Goal: Task Accomplishment & Management: Manage account settings

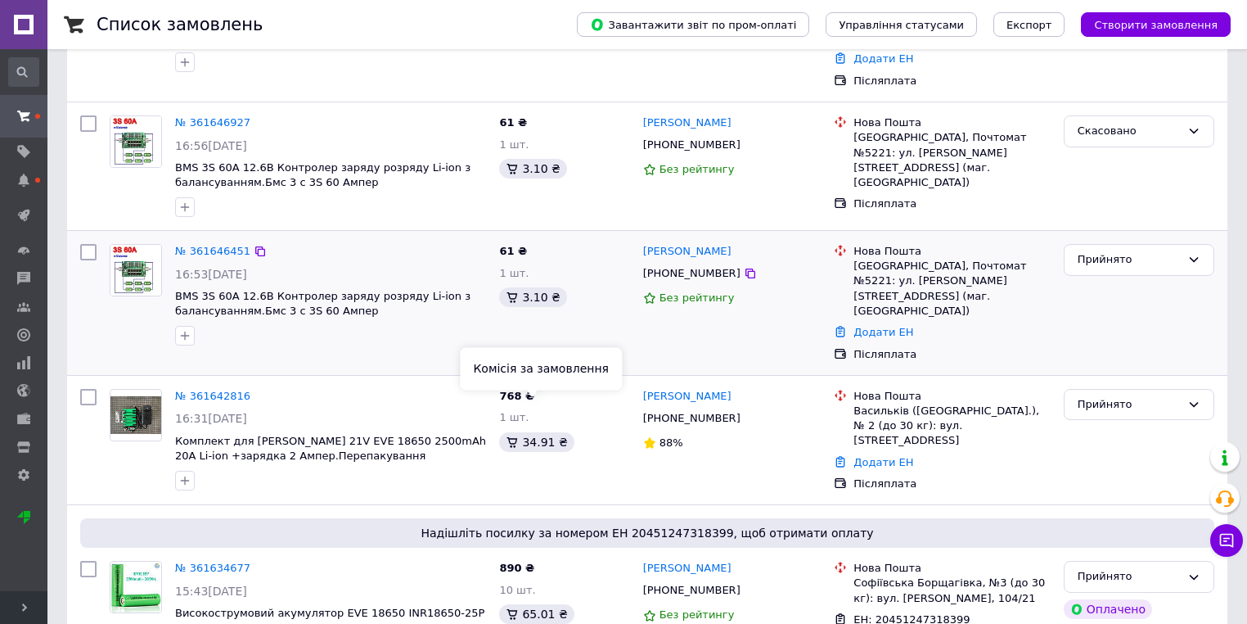
scroll to position [196, 0]
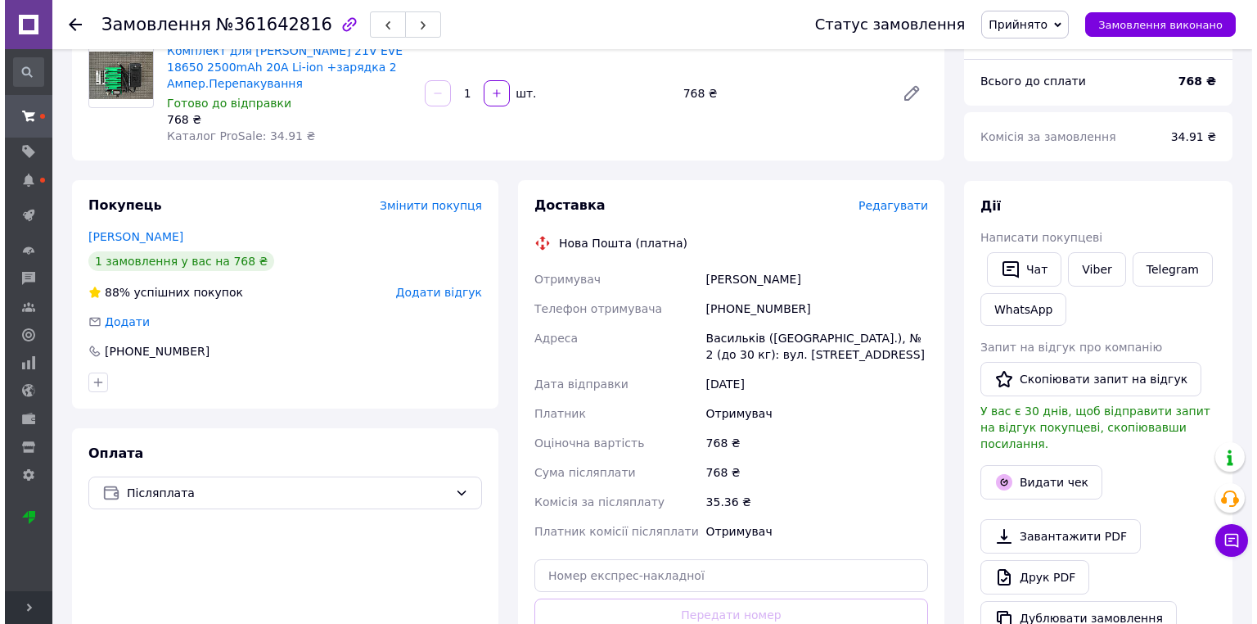
scroll to position [156, 0]
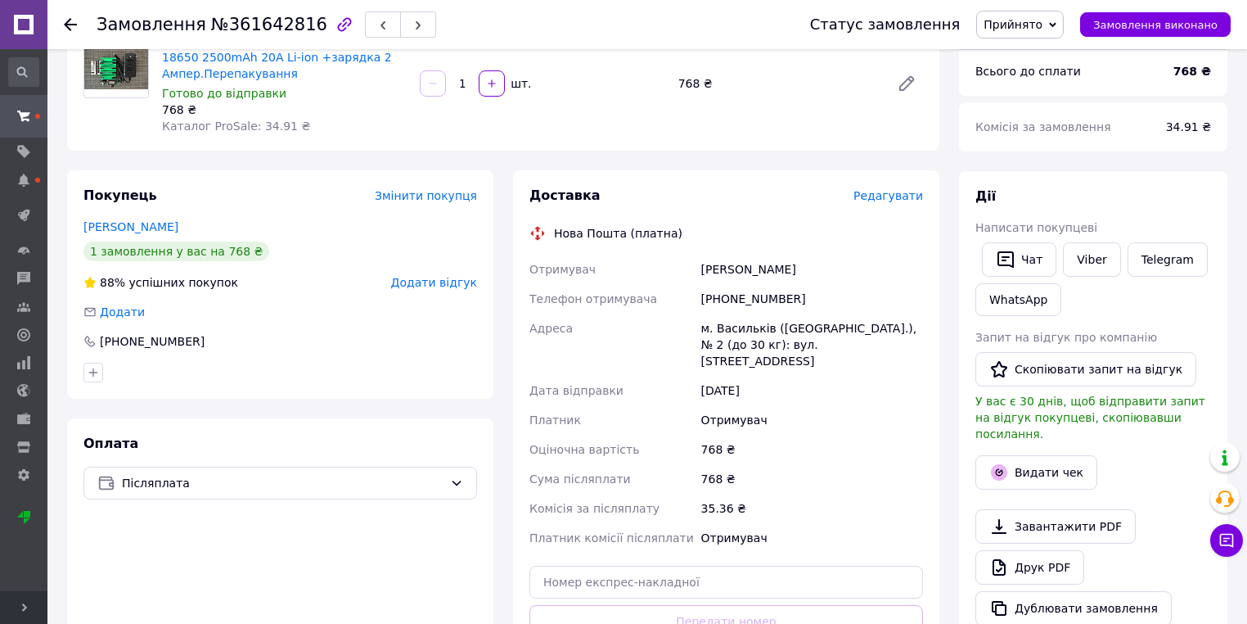
click at [874, 185] on div "Доставка Редагувати Нова Пошта (платна) Отримувач Балк Леонід Телефон отримувач…" at bounding box center [726, 448] width 426 height 557
click at [886, 195] on span "Редагувати" at bounding box center [889, 195] width 70 height 13
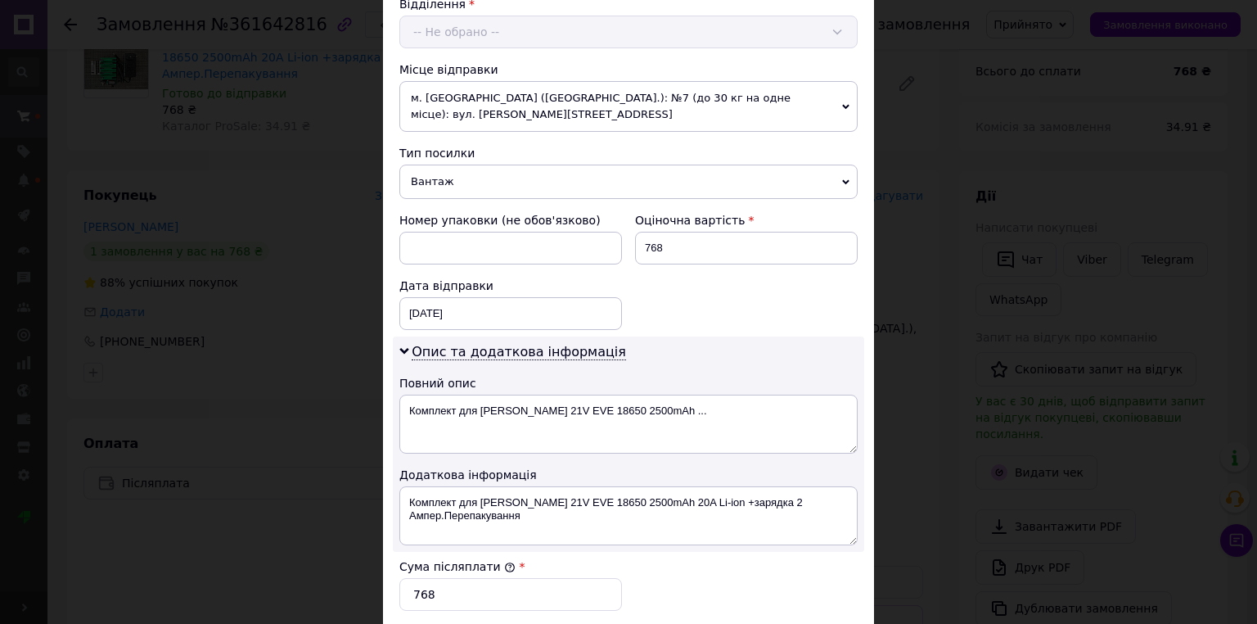
scroll to position [802, 0]
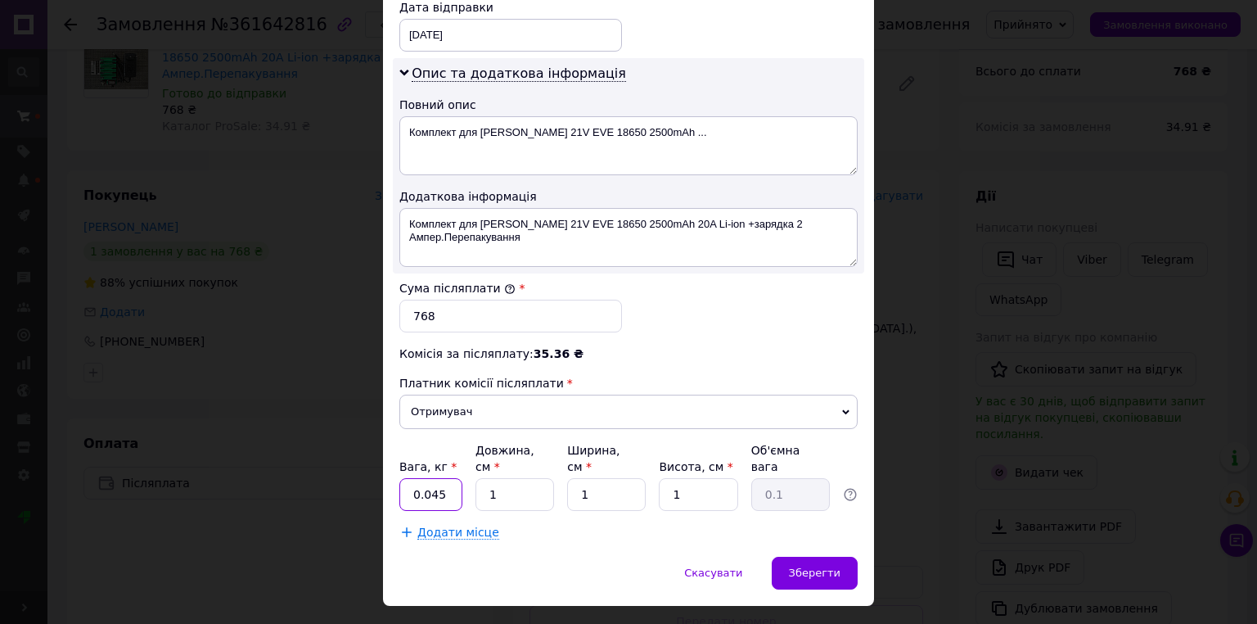
drag, startPoint x: 447, startPoint y: 455, endPoint x: 368, endPoint y: 462, distance: 79.7
click at [368, 462] on div "× Редагування доставки Спосіб доставки Нова Пошта (платна) Платник Отримувач Ві…" at bounding box center [628, 312] width 1257 height 624
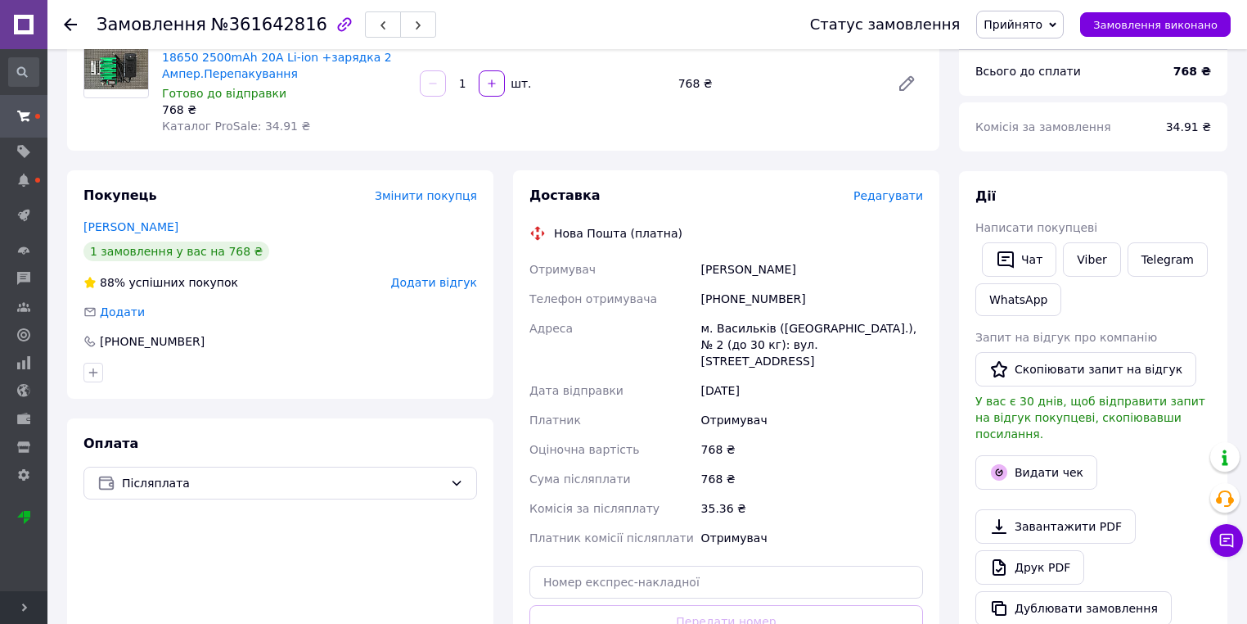
click at [871, 198] on span "Редагувати" at bounding box center [889, 195] width 70 height 13
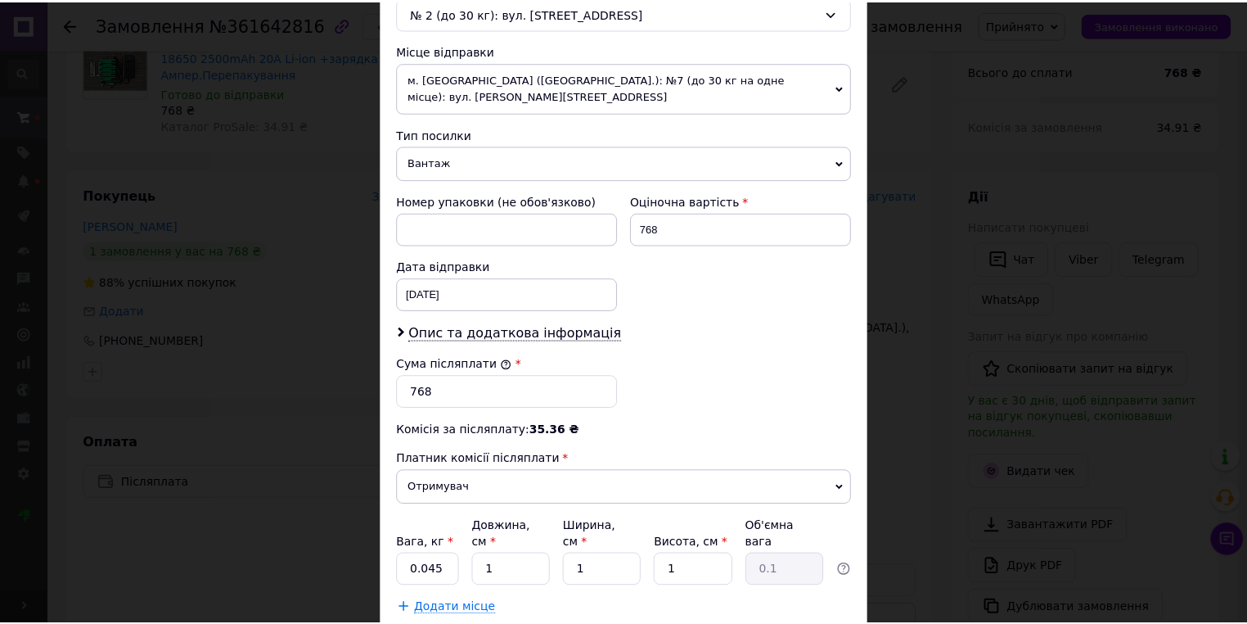
scroll to position [620, 0]
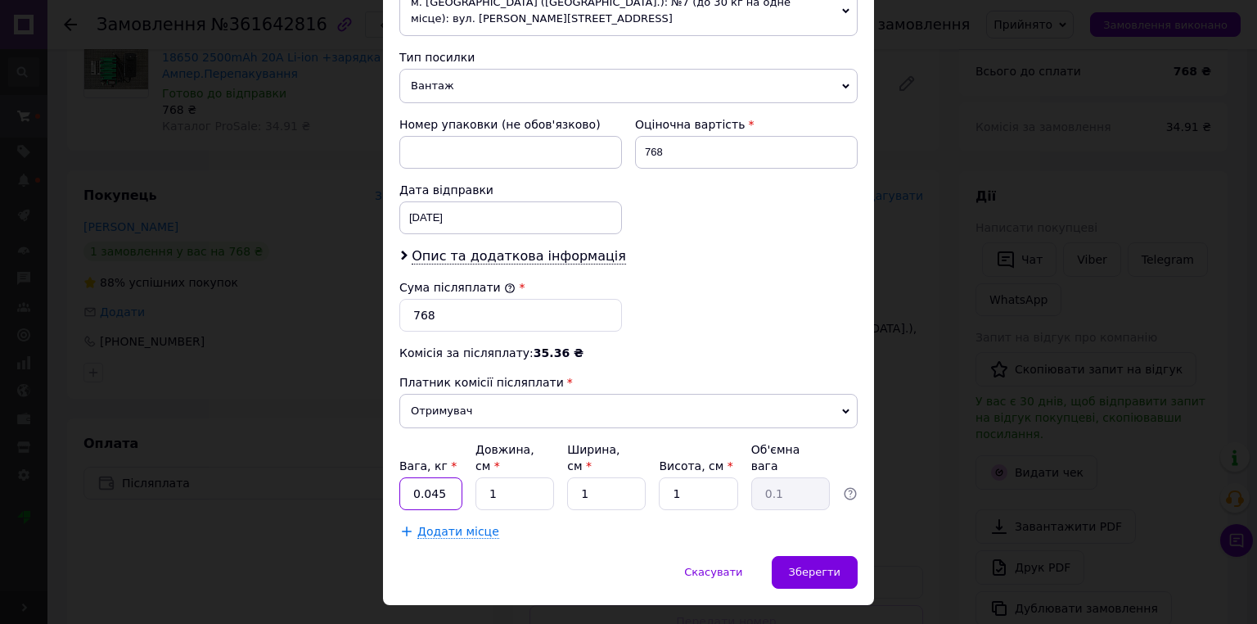
drag, startPoint x: 435, startPoint y: 456, endPoint x: 403, endPoint y: 455, distance: 31.9
click at [403, 477] on input "0.045" at bounding box center [430, 493] width 63 height 33
type input "1"
click at [822, 556] on div "Зберегти" at bounding box center [815, 572] width 86 height 33
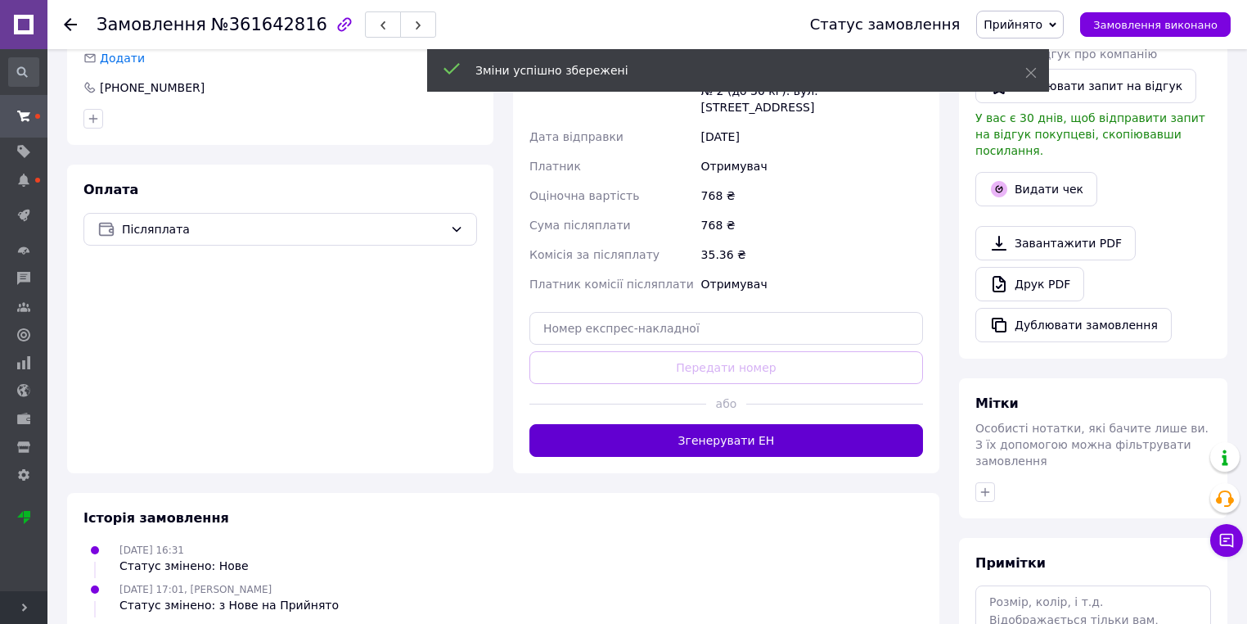
scroll to position [418, 0]
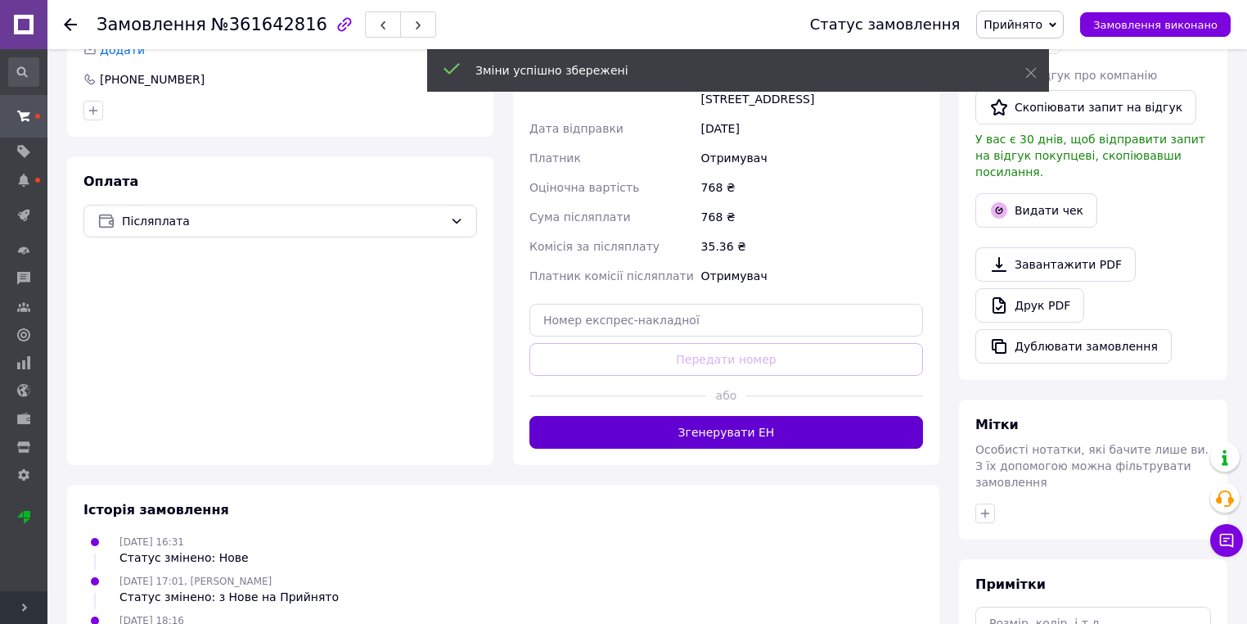
click at [731, 426] on button "Згенерувати ЕН" at bounding box center [727, 432] width 394 height 33
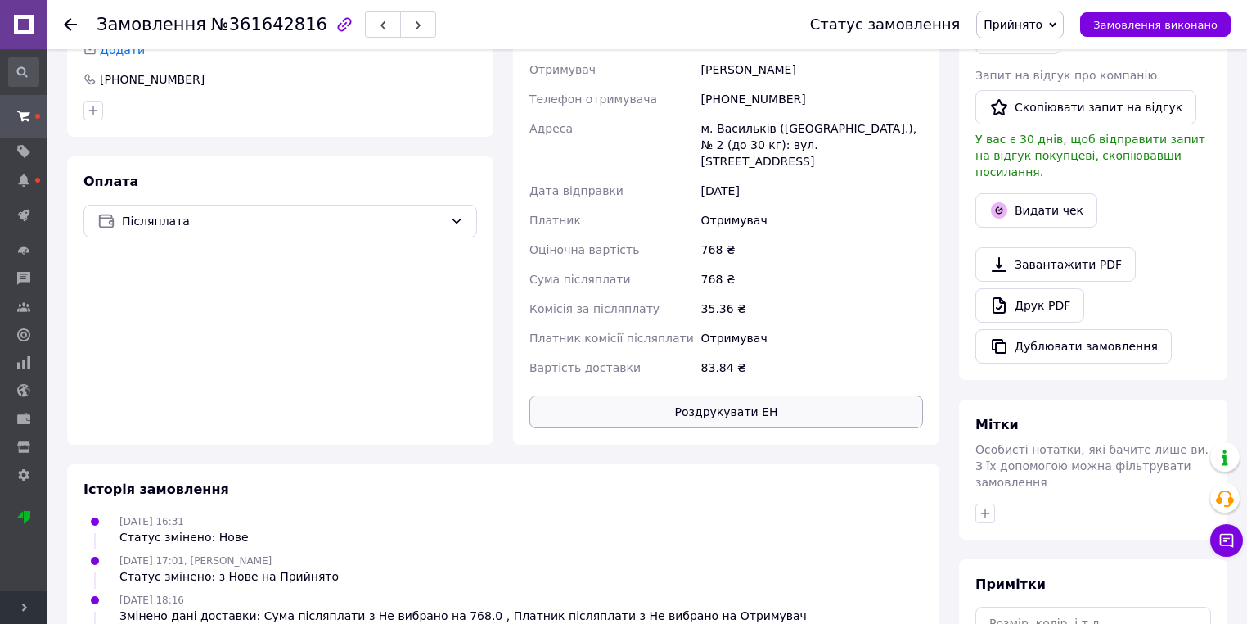
click at [730, 395] on button "Роздрукувати ЕН" at bounding box center [727, 411] width 394 height 33
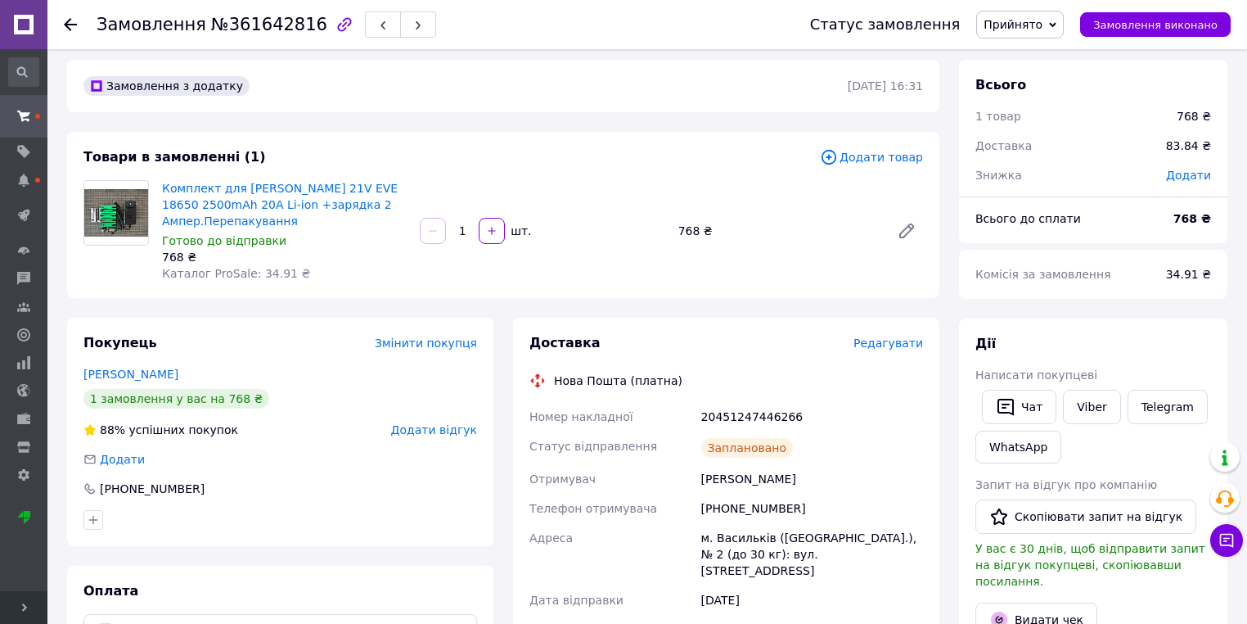
scroll to position [0, 0]
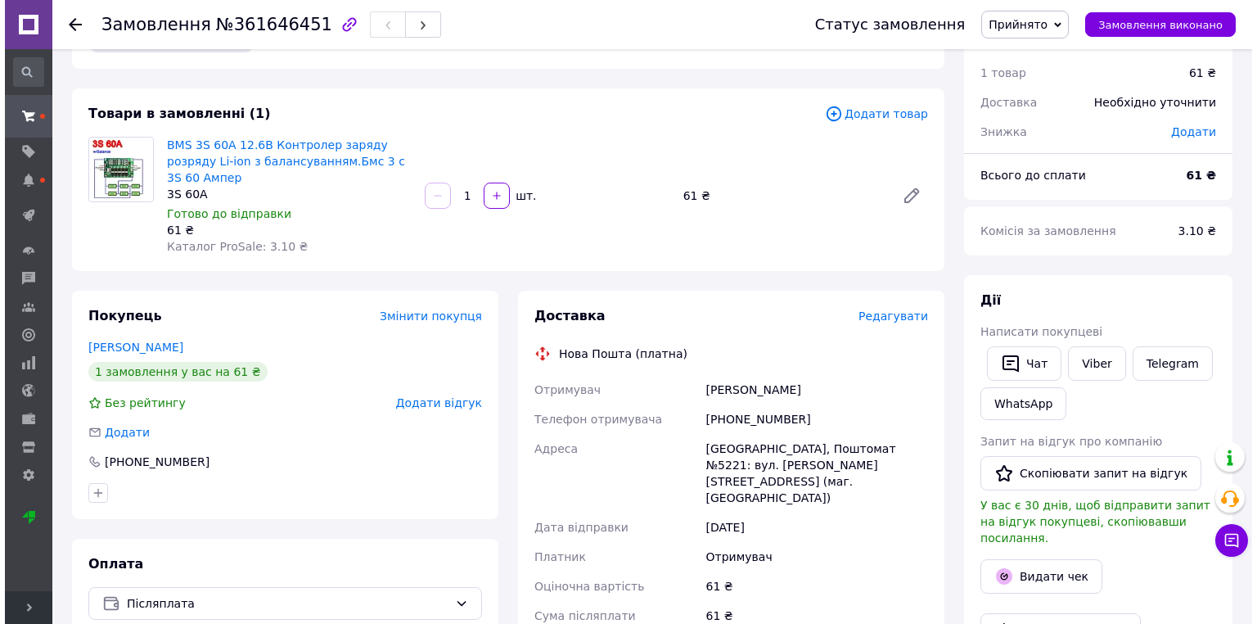
scroll to position [196, 0]
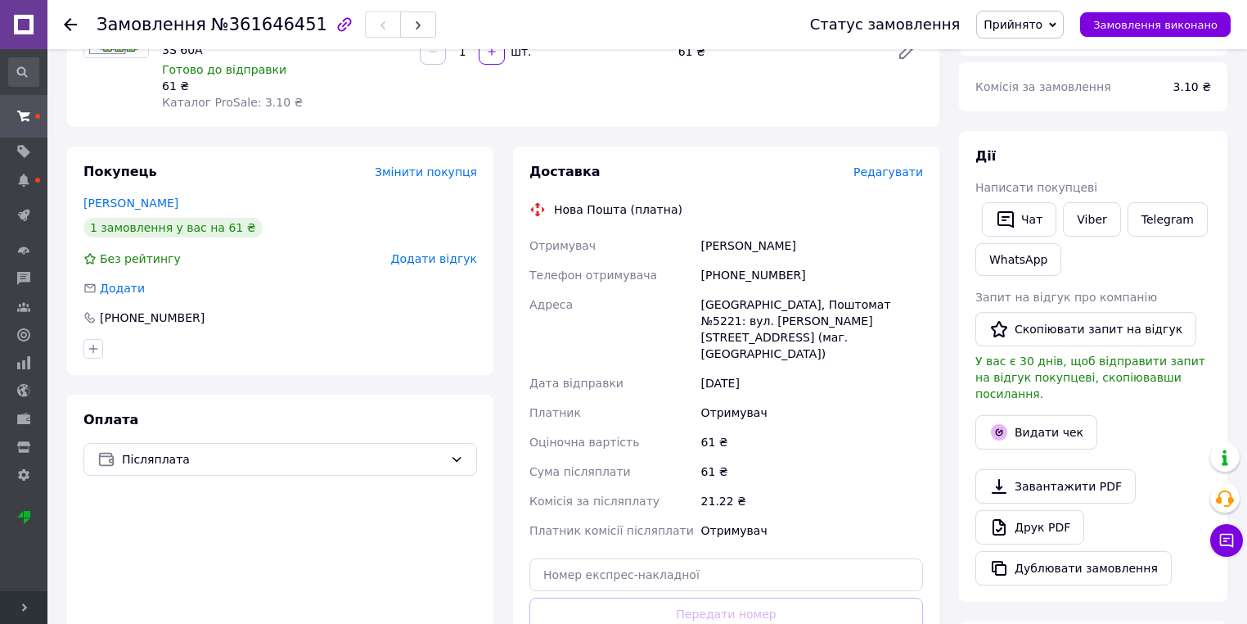
click at [919, 165] on span "Редагувати" at bounding box center [889, 171] width 70 height 13
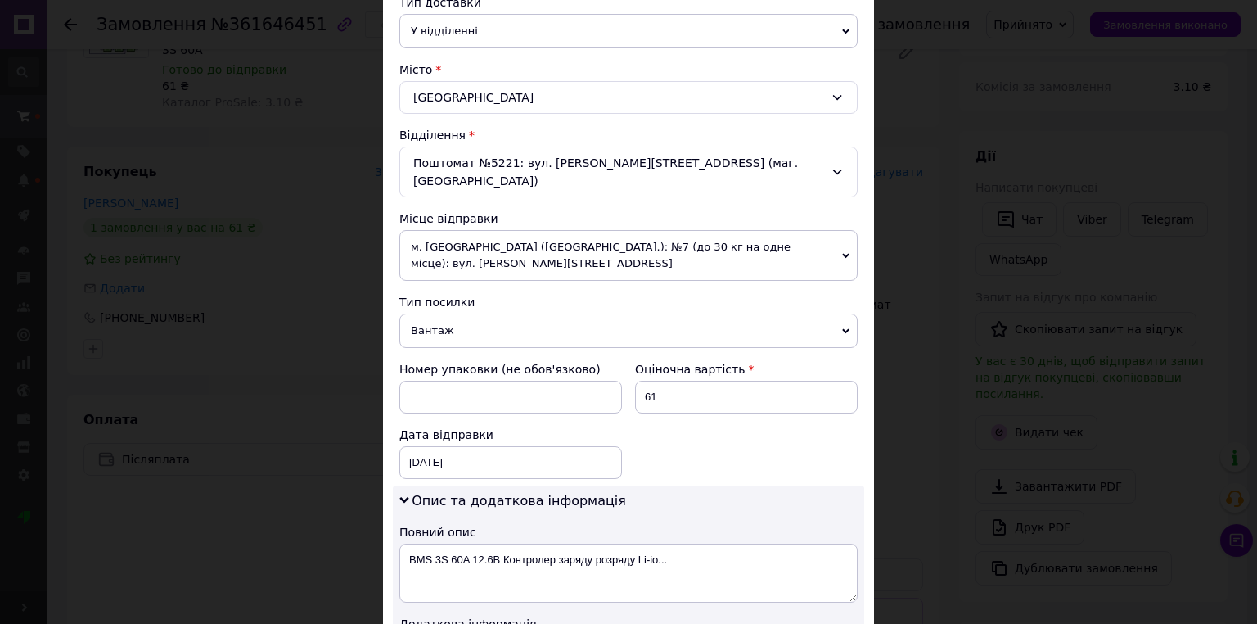
scroll to position [786, 0]
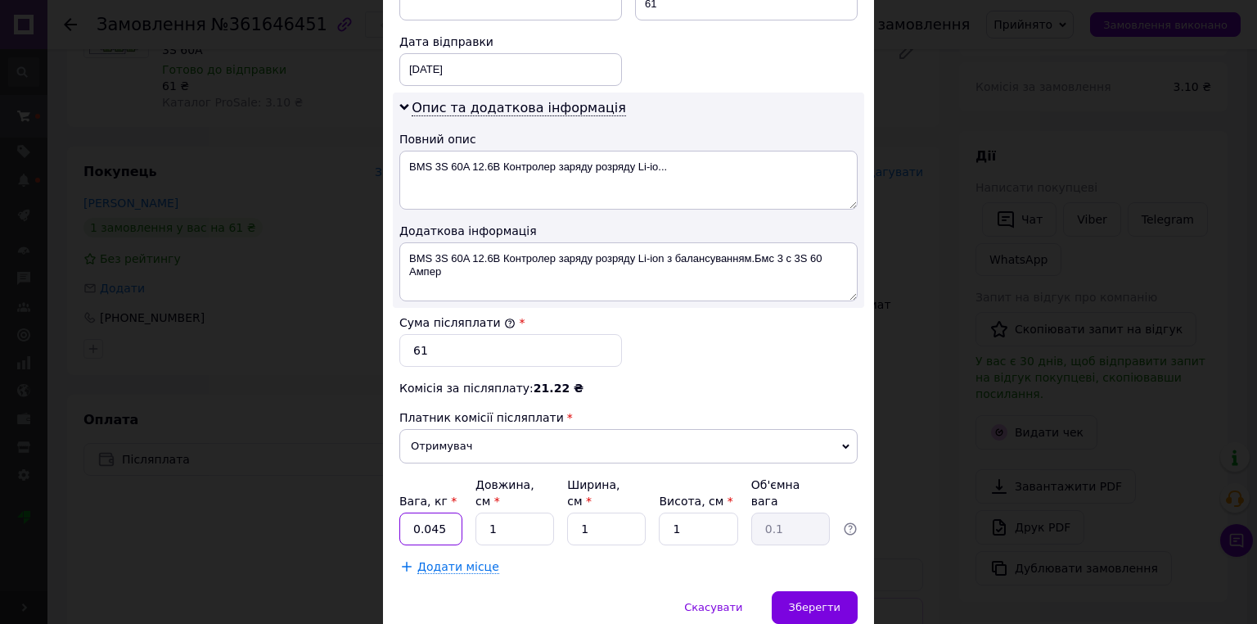
drag, startPoint x: 431, startPoint y: 473, endPoint x: 480, endPoint y: 478, distance: 49.4
click at [365, 485] on div "× Редагування доставки Спосіб доставки Нова Пошта (платна) Платник Отримувач Ві…" at bounding box center [628, 312] width 1257 height 624
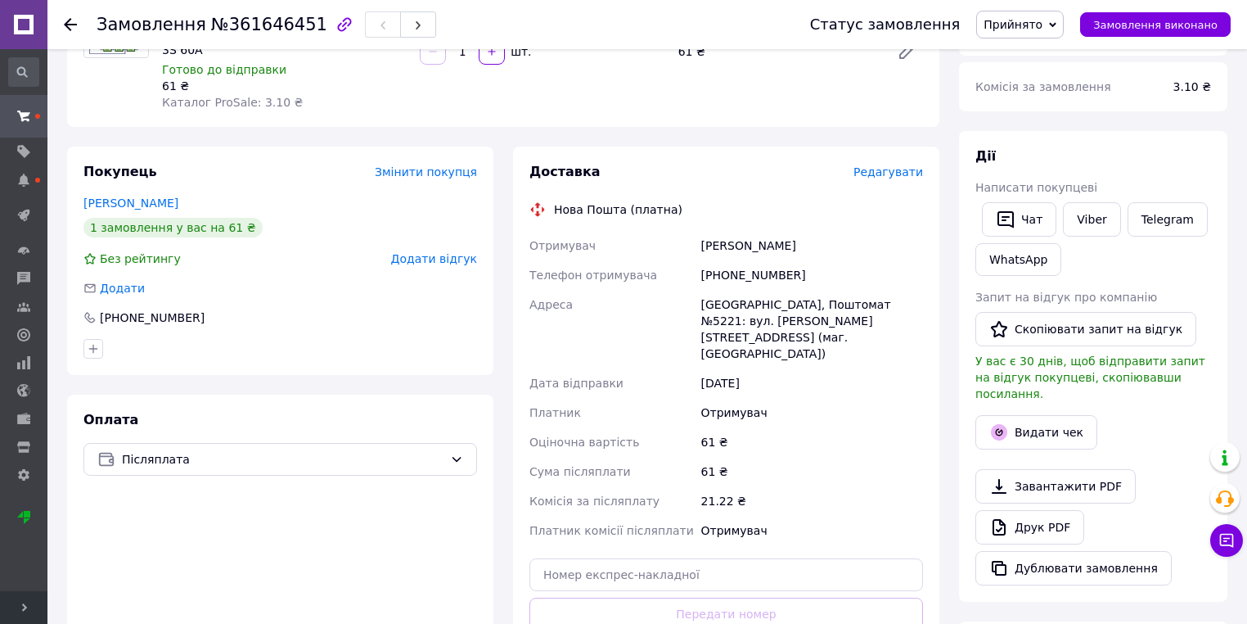
click at [877, 168] on div "Доставка Редагувати Нова Пошта (платна) Отримувач ружанчук коля Телефон отримув…" at bounding box center [727, 433] width 394 height 540
click at [881, 165] on span "Редагувати" at bounding box center [889, 171] width 70 height 13
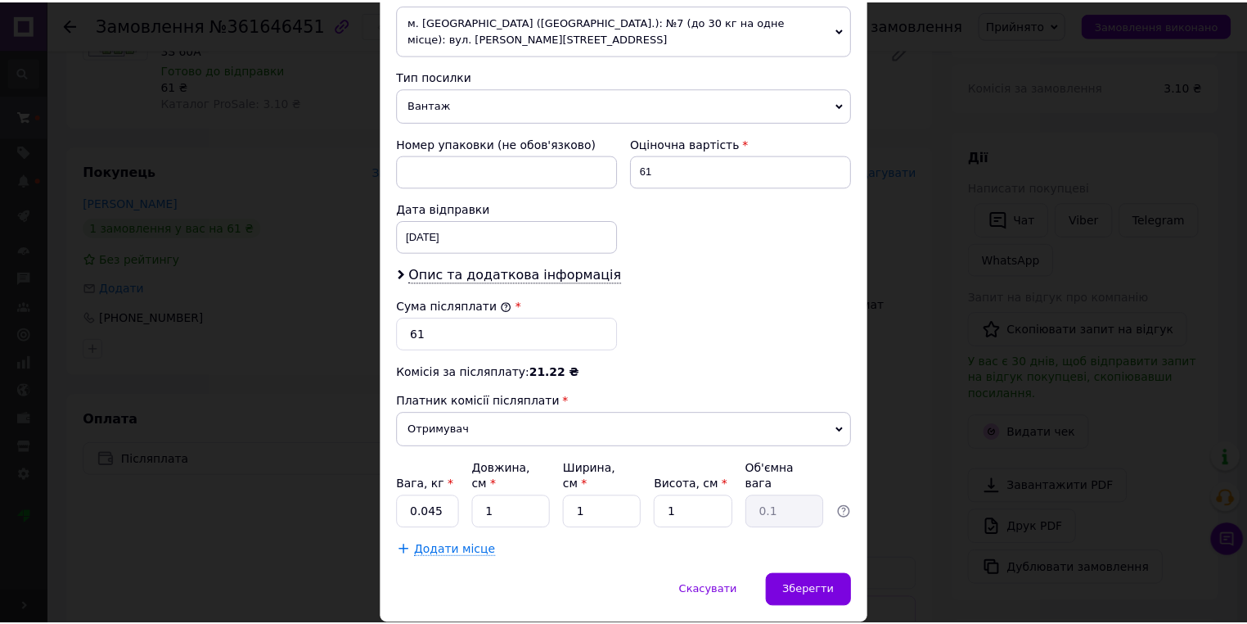
scroll to position [620, 0]
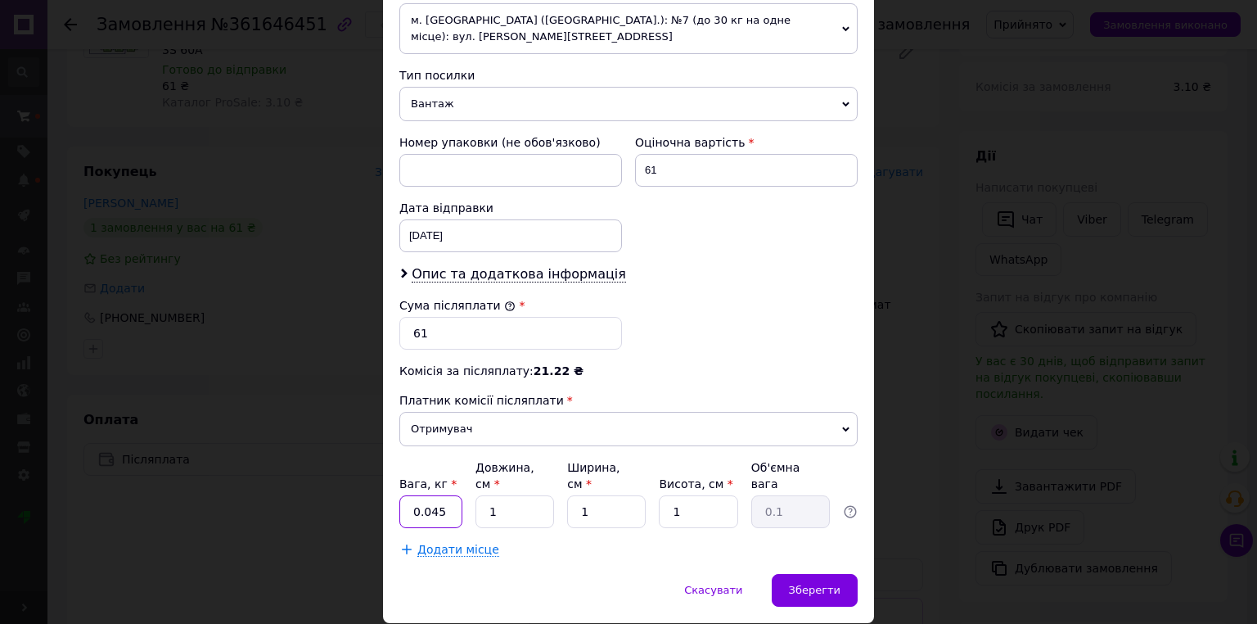
click at [406, 495] on input "0.045" at bounding box center [430, 511] width 63 height 33
type input "1"
click at [805, 584] on span "Зберегти" at bounding box center [815, 590] width 52 height 12
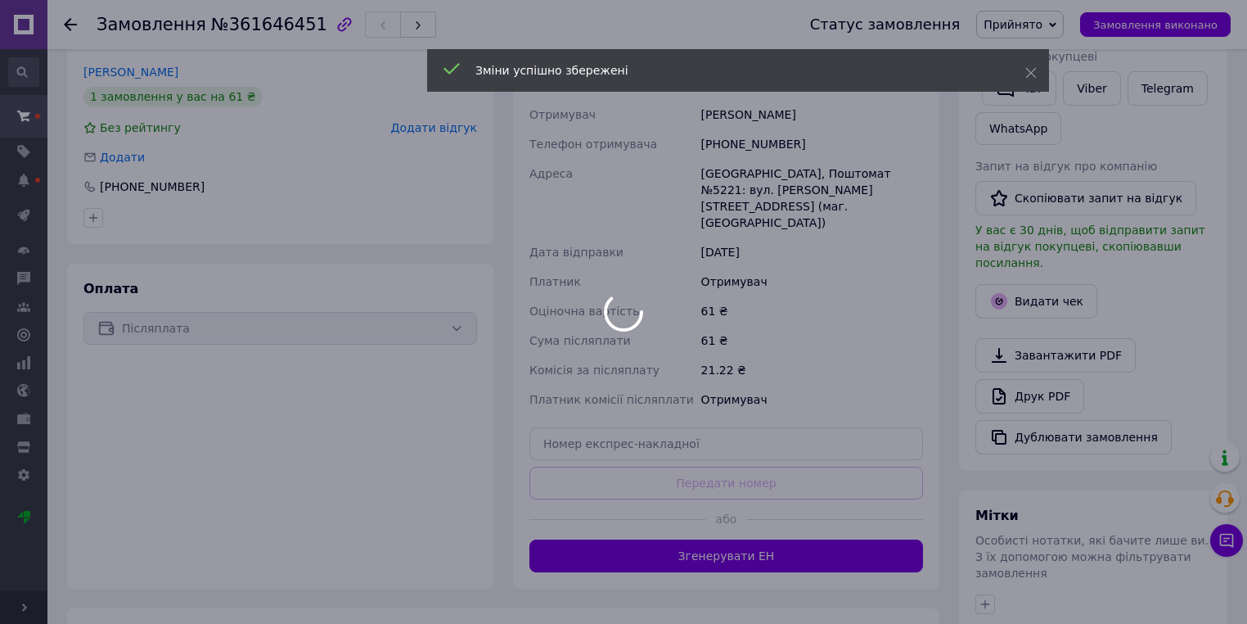
scroll to position [524, 0]
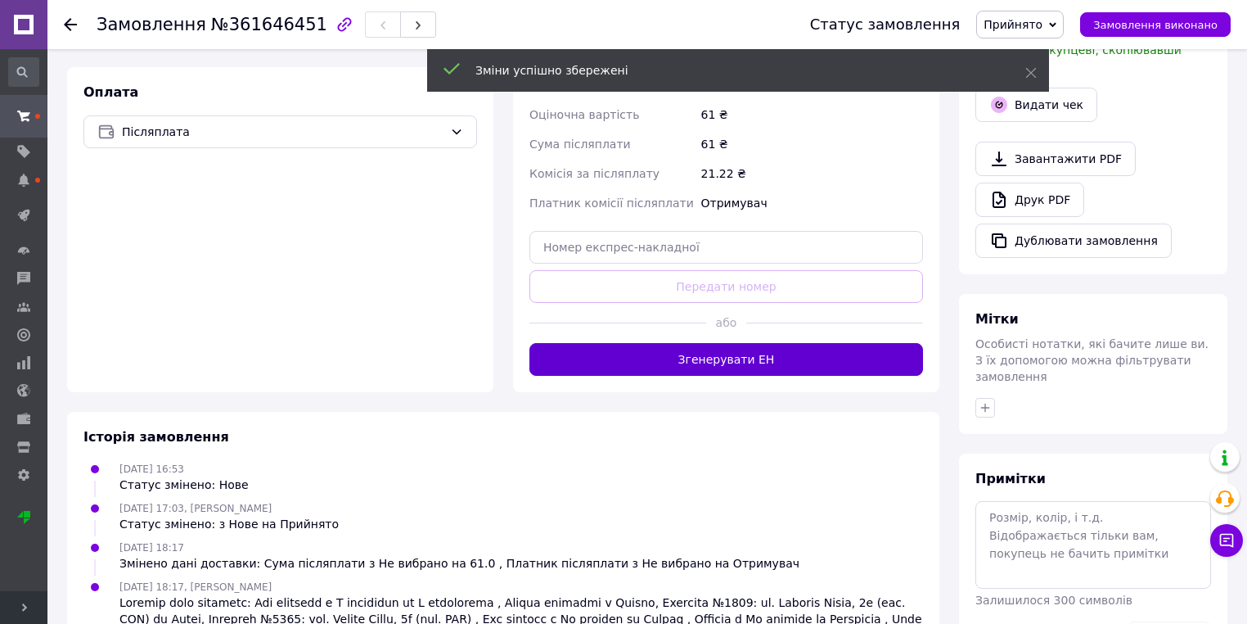
click at [737, 343] on button "Згенерувати ЕН" at bounding box center [727, 359] width 394 height 33
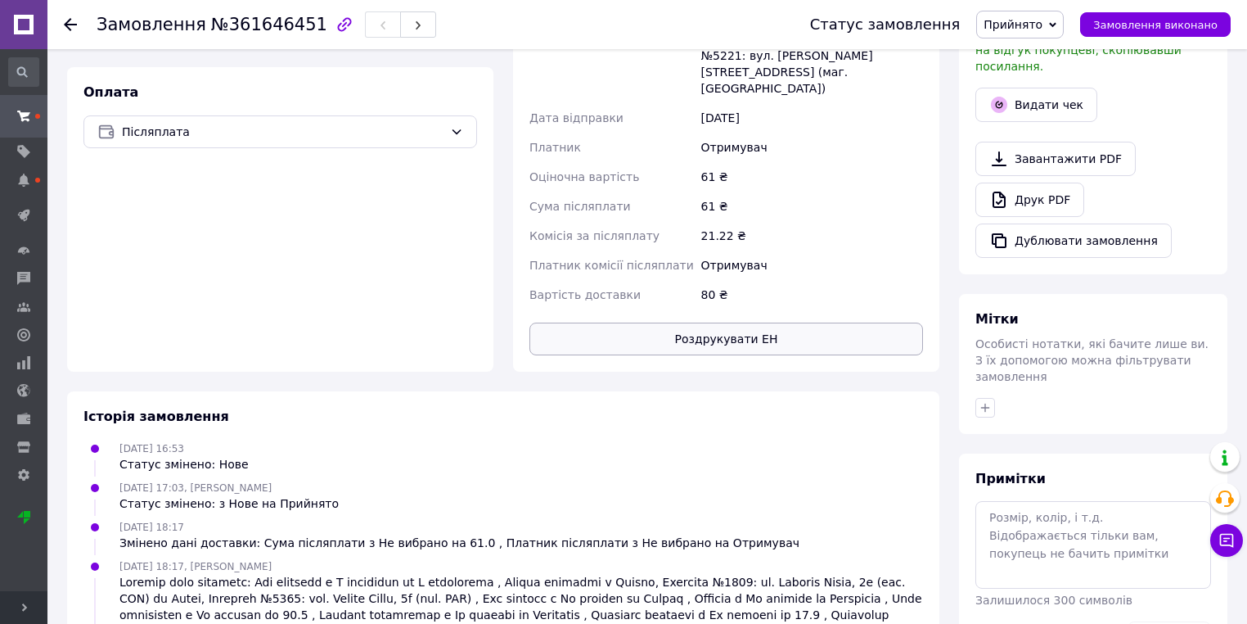
click at [694, 322] on button "Роздрукувати ЕН" at bounding box center [727, 338] width 394 height 33
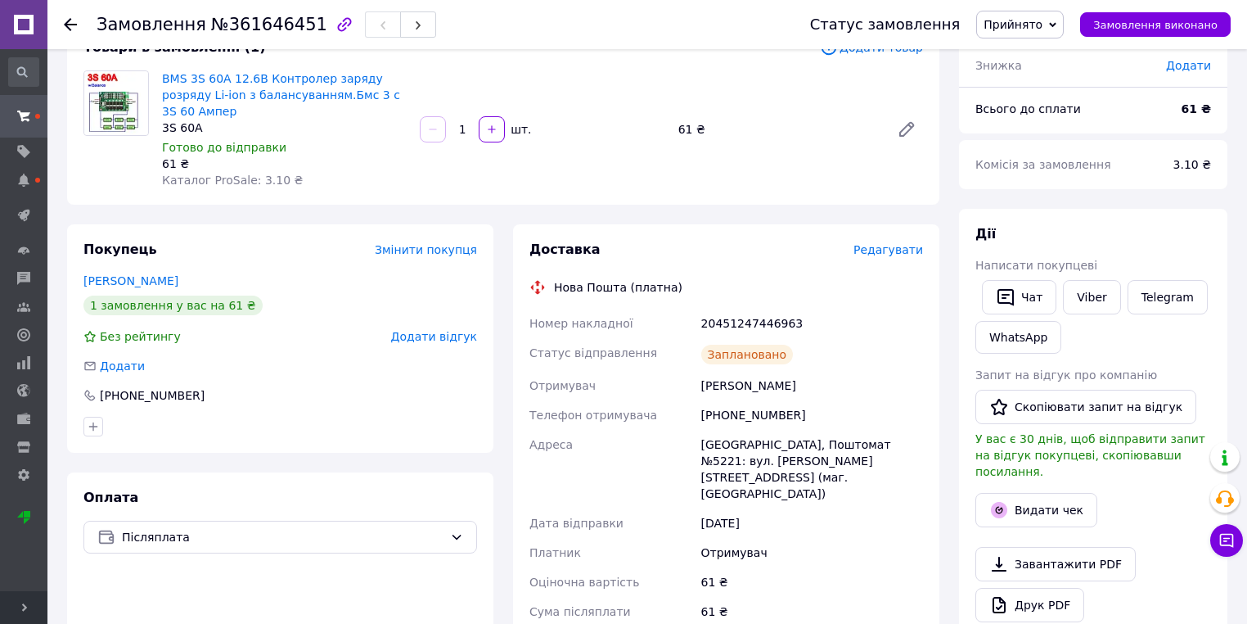
scroll to position [0, 0]
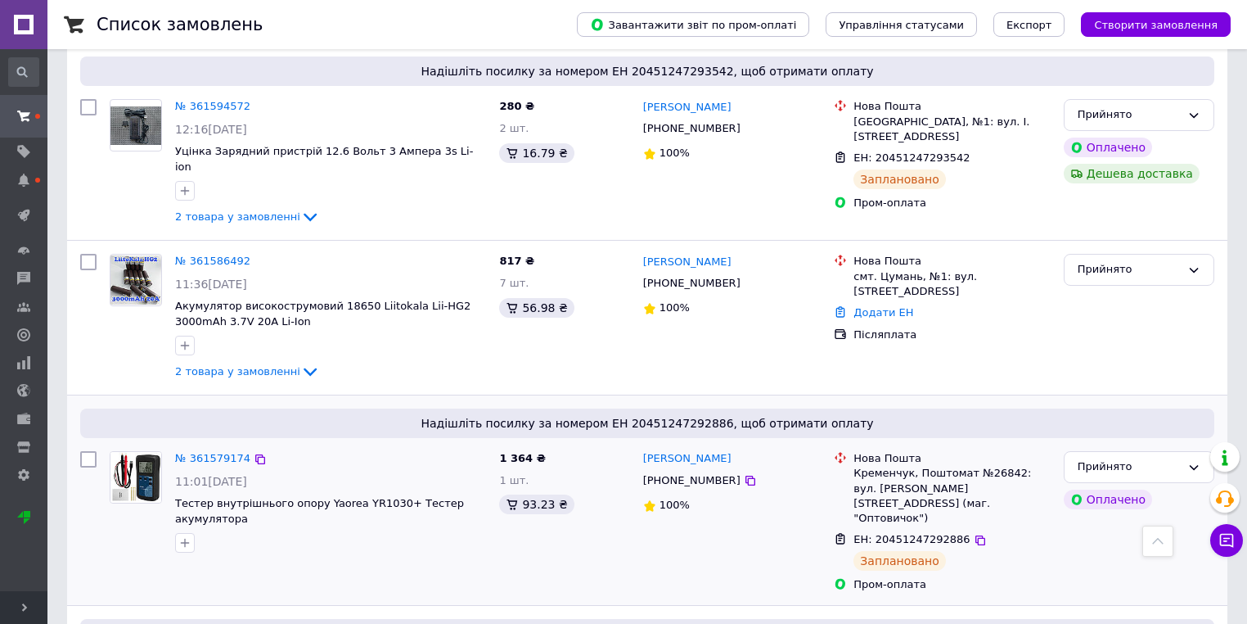
scroll to position [2095, 0]
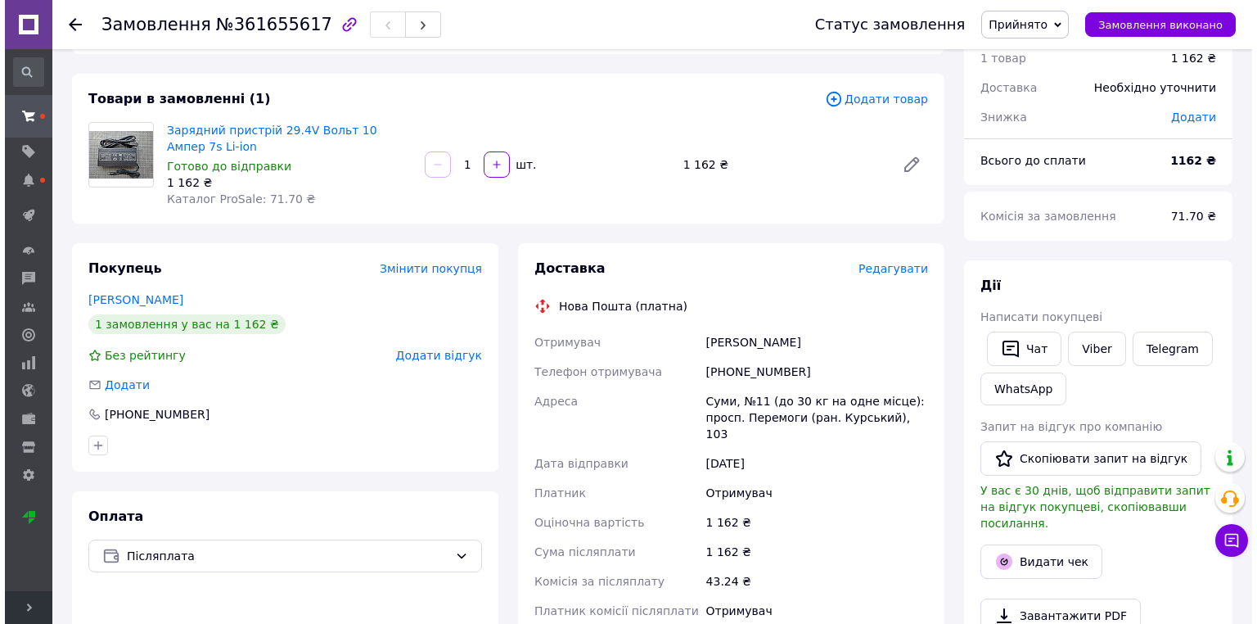
scroll to position [131, 0]
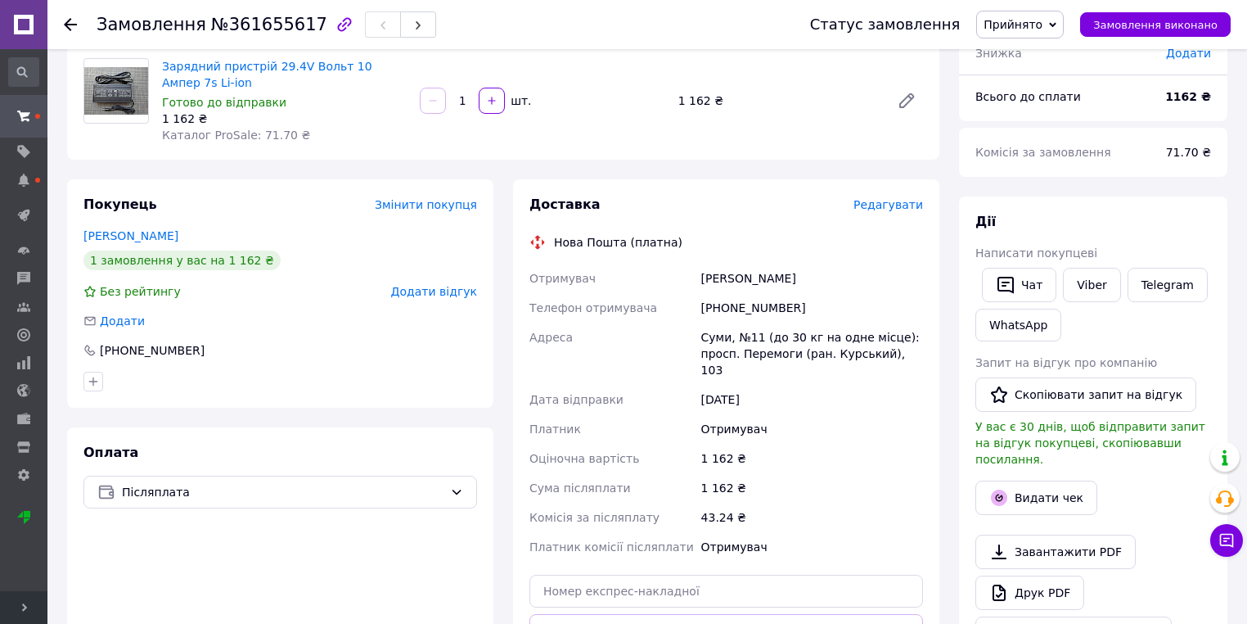
click at [892, 204] on span "Редагувати" at bounding box center [889, 204] width 70 height 13
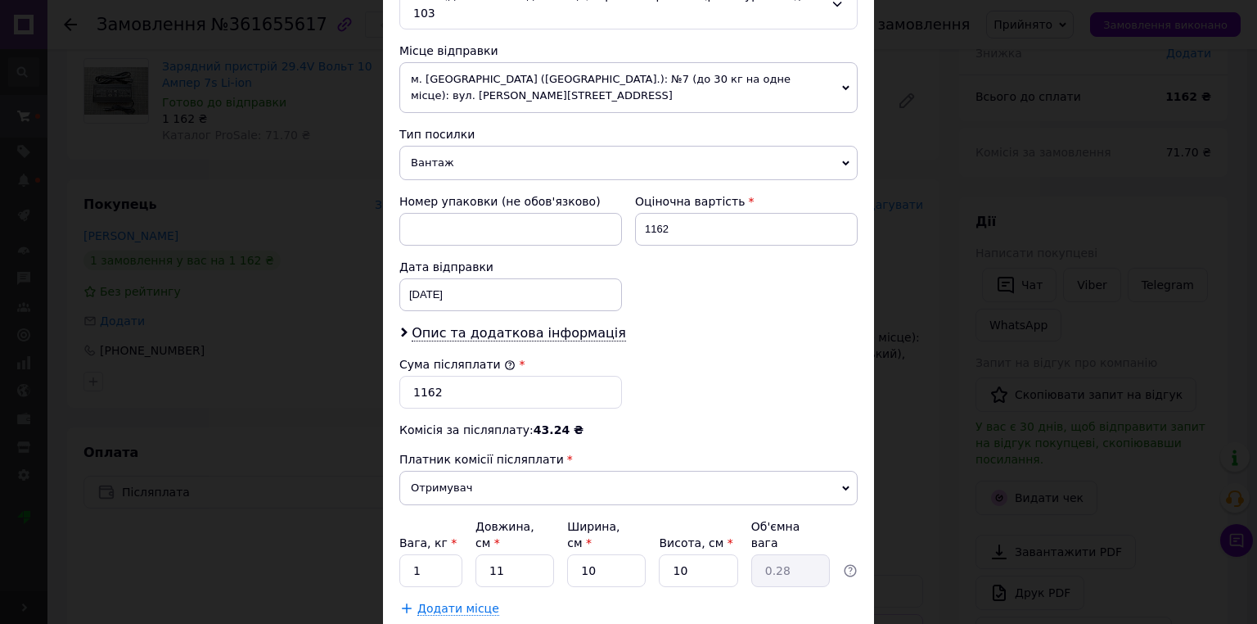
scroll to position [620, 0]
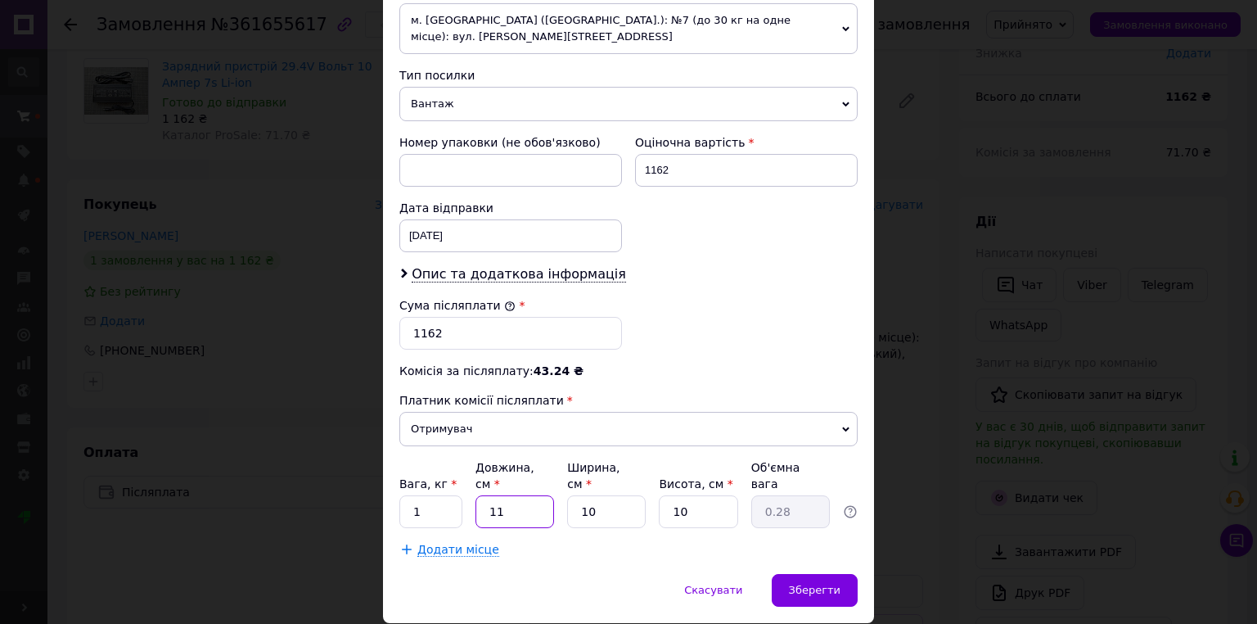
click at [482, 495] on input "11" at bounding box center [515, 511] width 79 height 33
type input "5"
type input "0.13"
type input "5"
click at [535, 471] on div "Вага, кг * 1 Довжина, см * 5 Ширина, см * 10 Висота, см * 10 Об'ємна вага 0.13" at bounding box center [628, 493] width 458 height 69
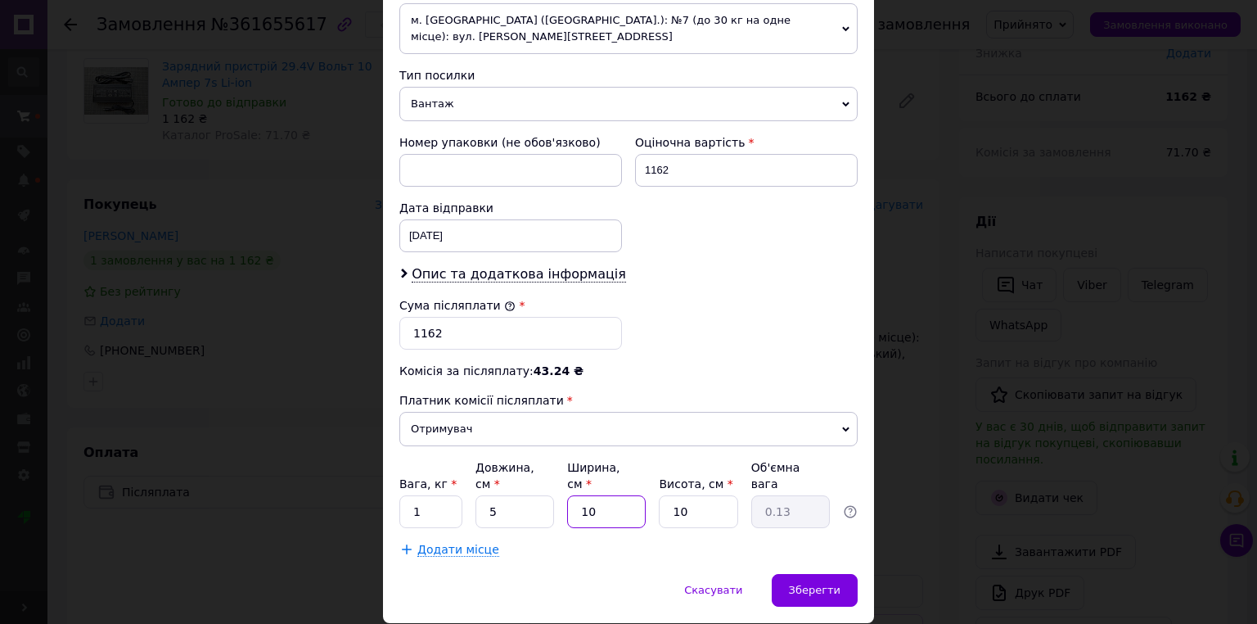
type input "5"
type input "0.1"
type input "5"
click at [644, 475] on div "Платник Отримувач Відправник Прізвище отримувача Чернишов Ім'я отримувача Макси…" at bounding box center [628, 63] width 458 height 988
type input "5"
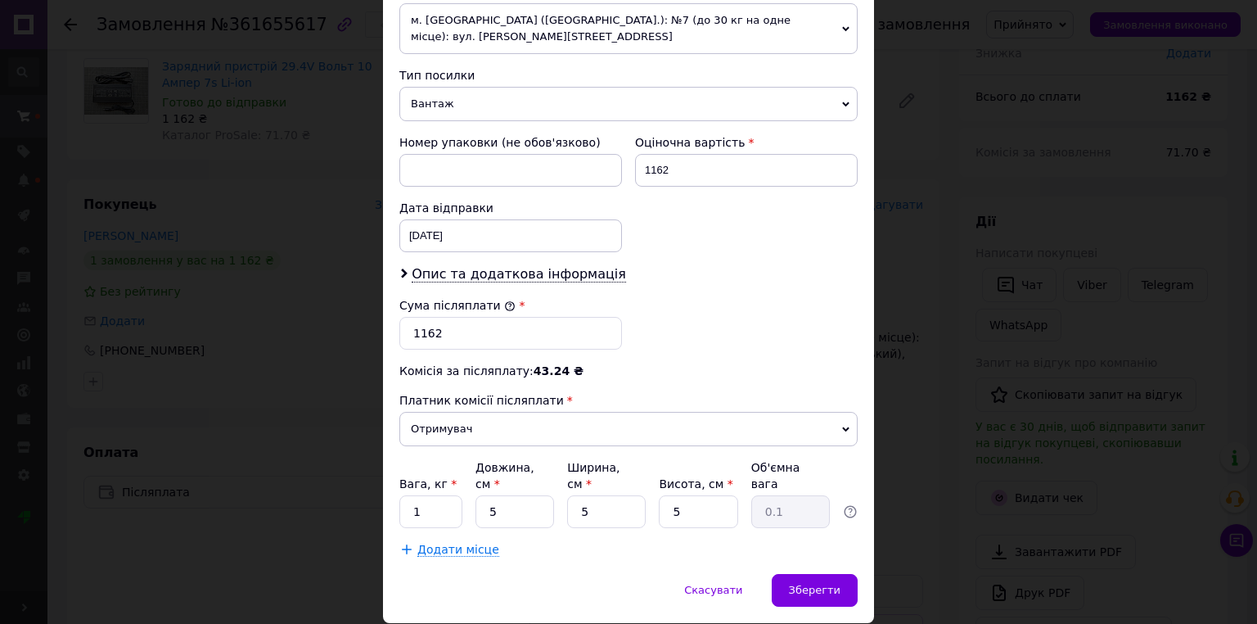
click at [775, 574] on div "Скасувати   Зберегти" at bounding box center [628, 598] width 491 height 49
drag, startPoint x: 796, startPoint y: 532, endPoint x: 788, endPoint y: 517, distance: 16.5
click at [792, 574] on div "Зберегти" at bounding box center [815, 590] width 86 height 33
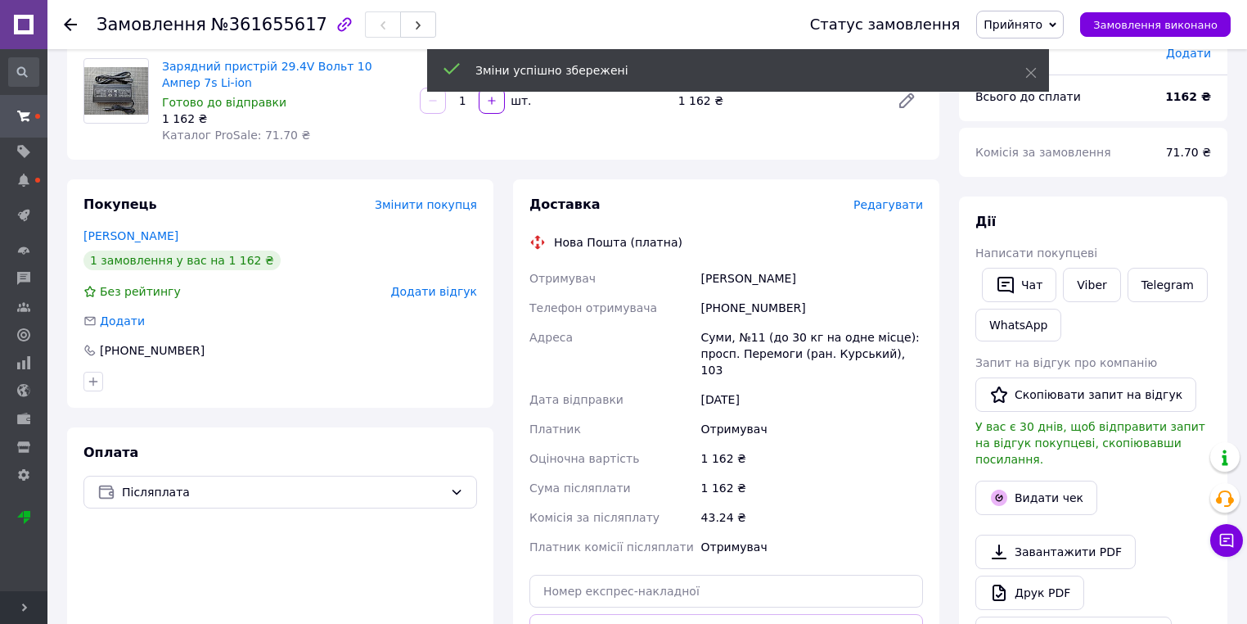
click at [906, 214] on div "Доставка Редагувати" at bounding box center [727, 205] width 394 height 19
click at [904, 206] on span "Редагувати" at bounding box center [889, 204] width 70 height 13
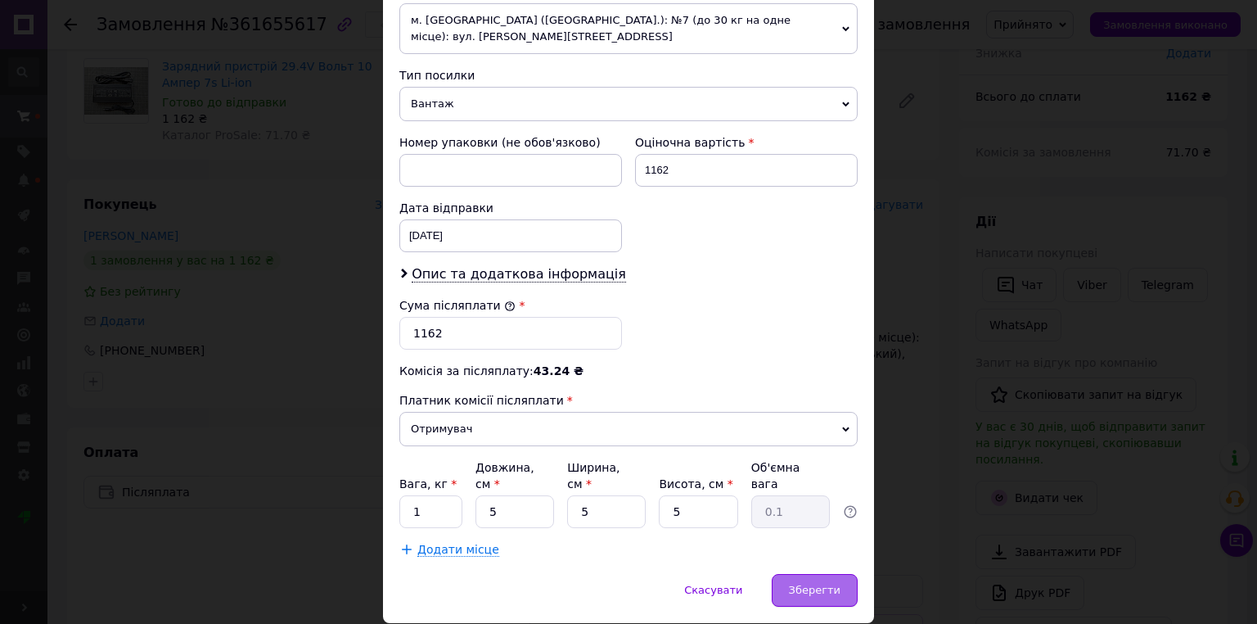
click at [811, 584] on span "Зберегти" at bounding box center [815, 590] width 52 height 12
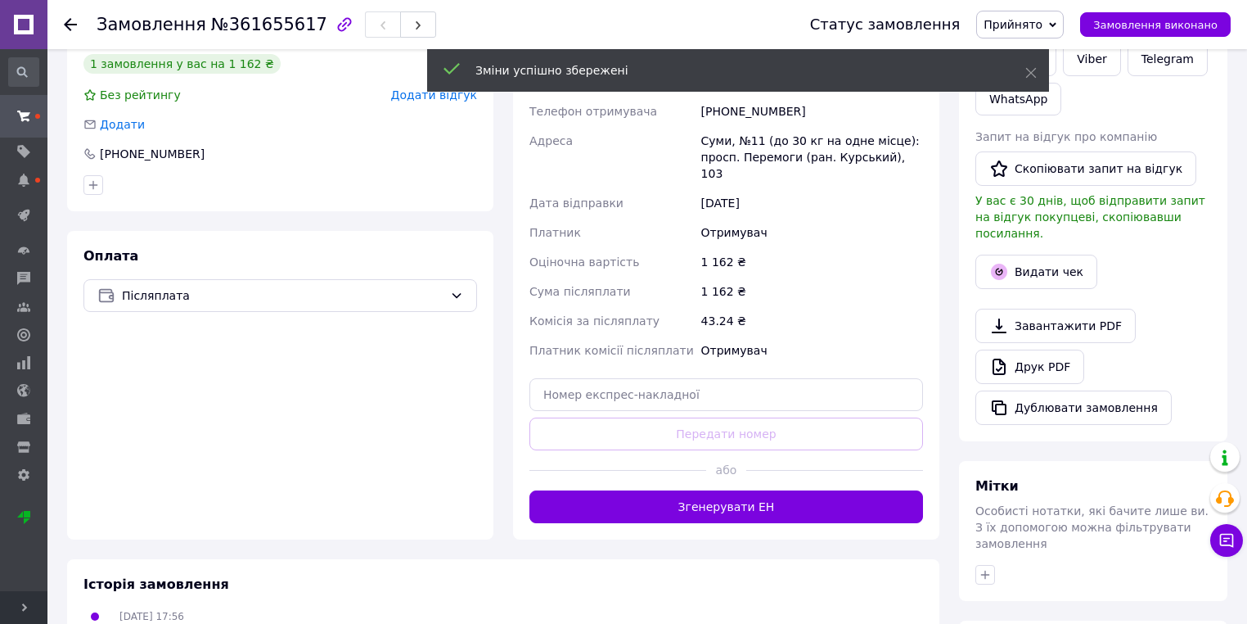
scroll to position [524, 0]
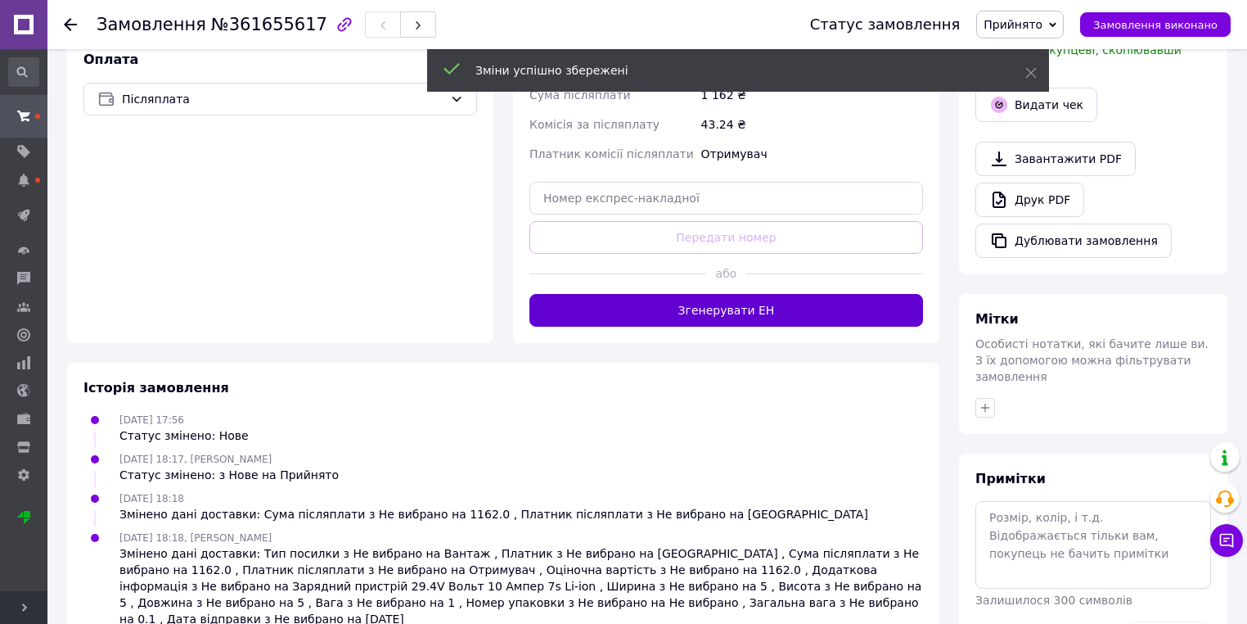
click at [696, 294] on button "Згенерувати ЕН" at bounding box center [727, 310] width 394 height 33
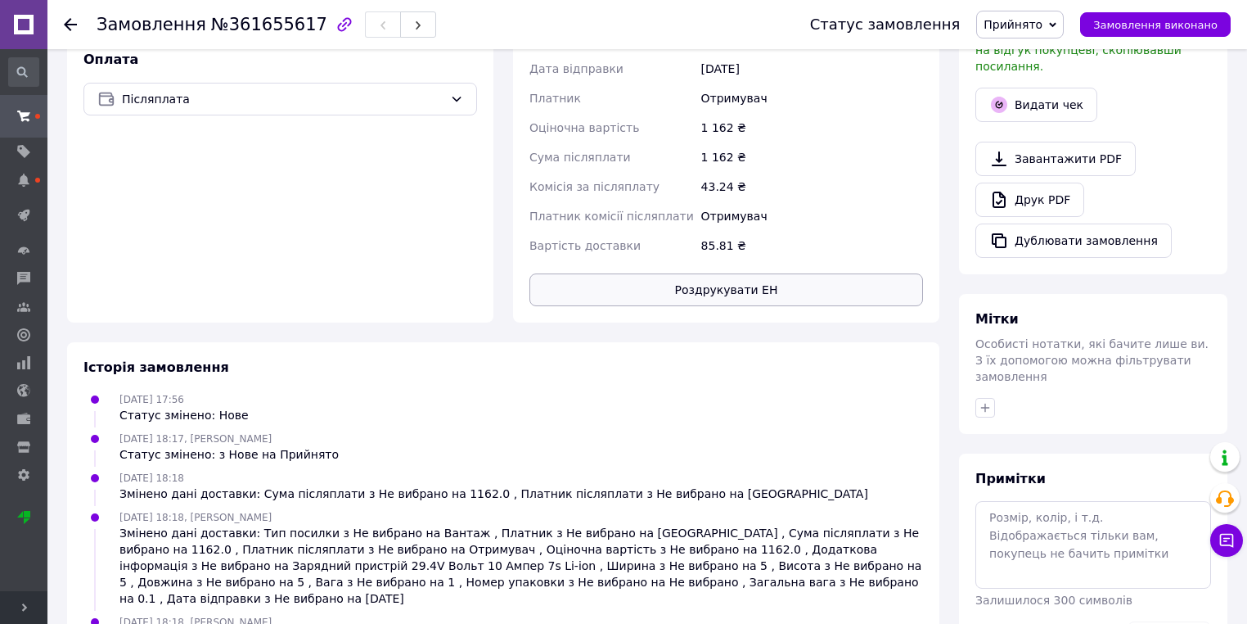
click at [715, 273] on button "Роздрукувати ЕН" at bounding box center [727, 289] width 394 height 33
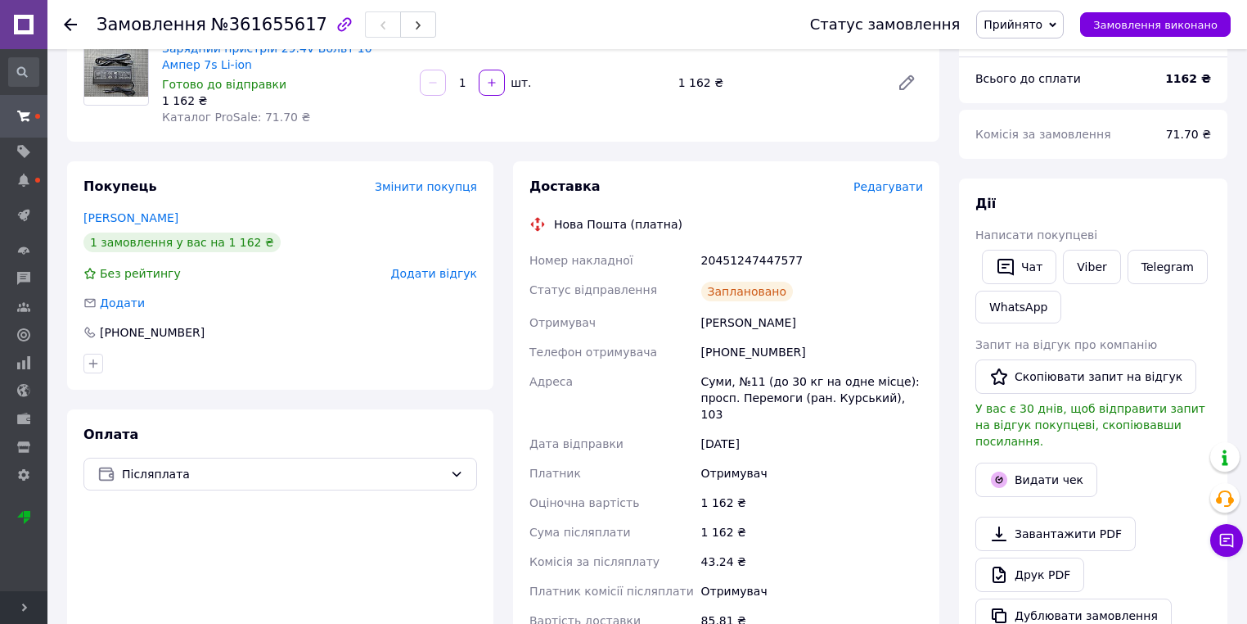
scroll to position [0, 0]
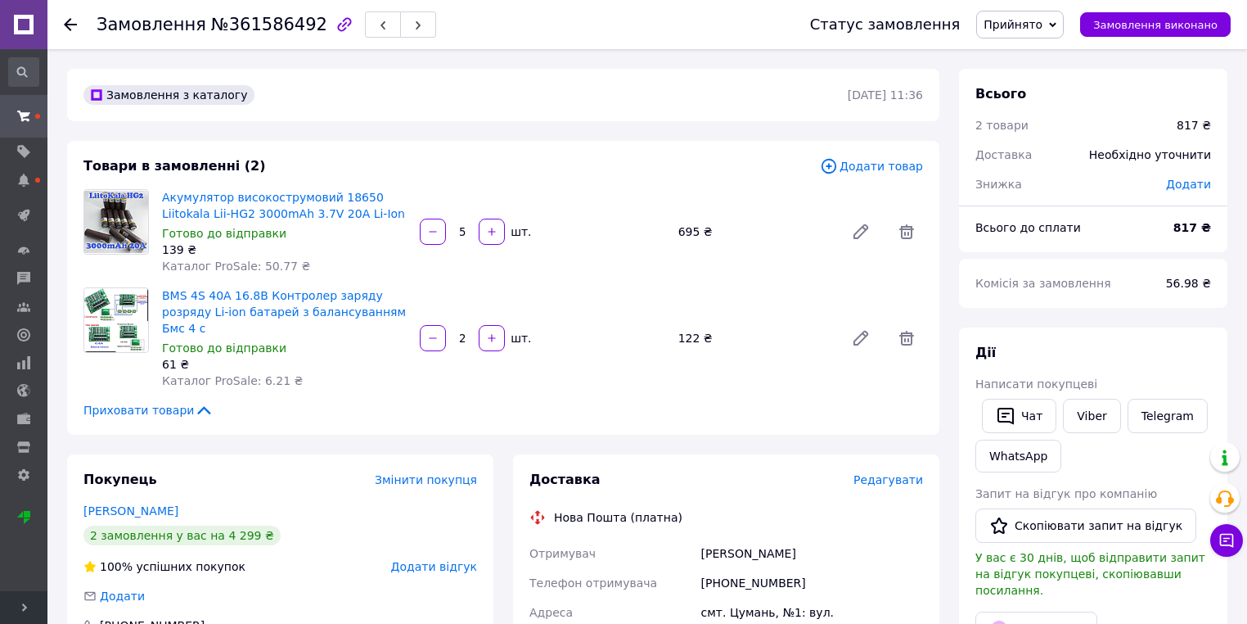
click at [903, 473] on span "Редагувати" at bounding box center [889, 479] width 70 height 13
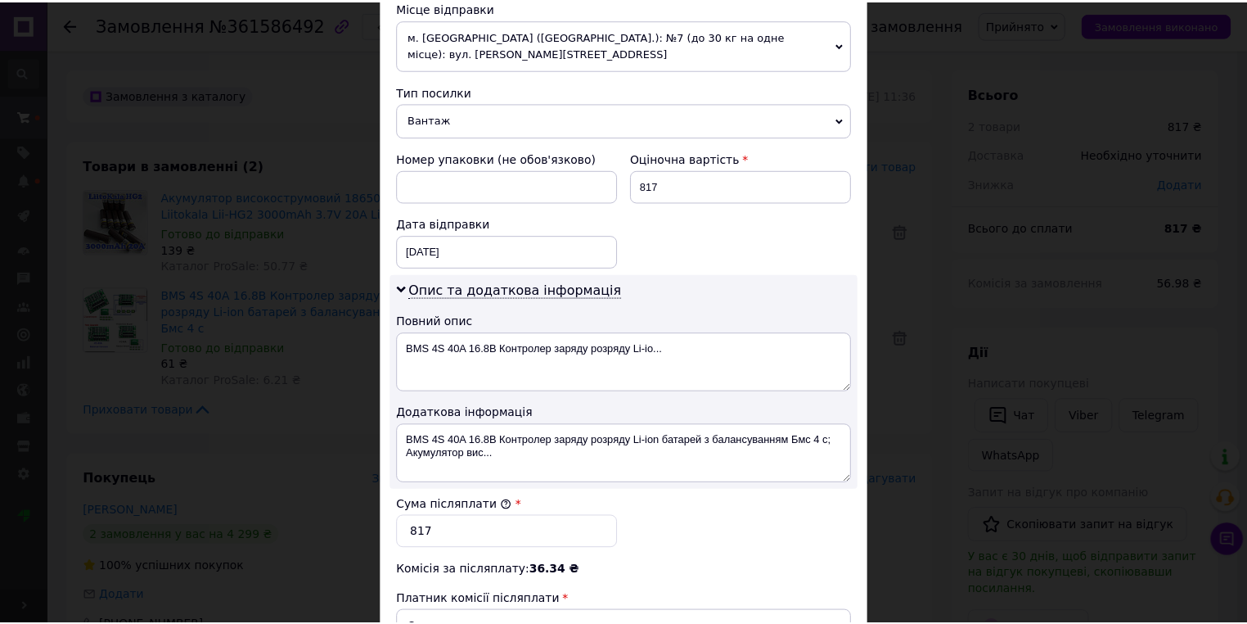
scroll to position [720, 0]
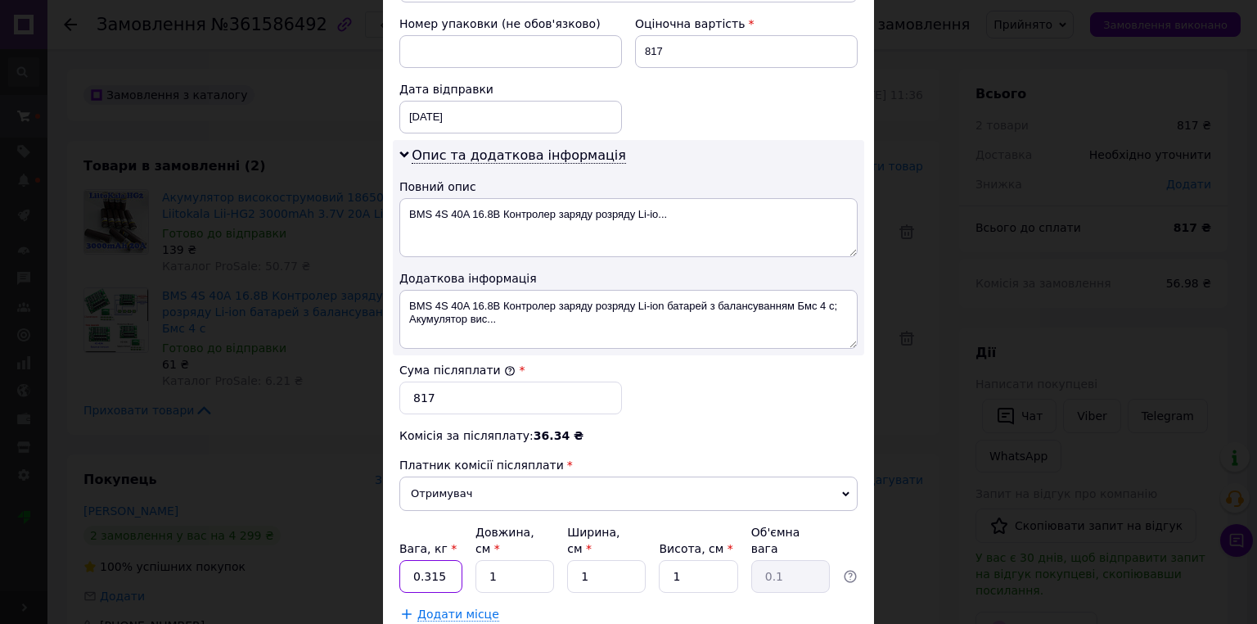
drag, startPoint x: 444, startPoint y: 540, endPoint x: 403, endPoint y: 543, distance: 41.1
click at [403, 560] on input "0.315" at bounding box center [430, 576] width 63 height 33
type input "1"
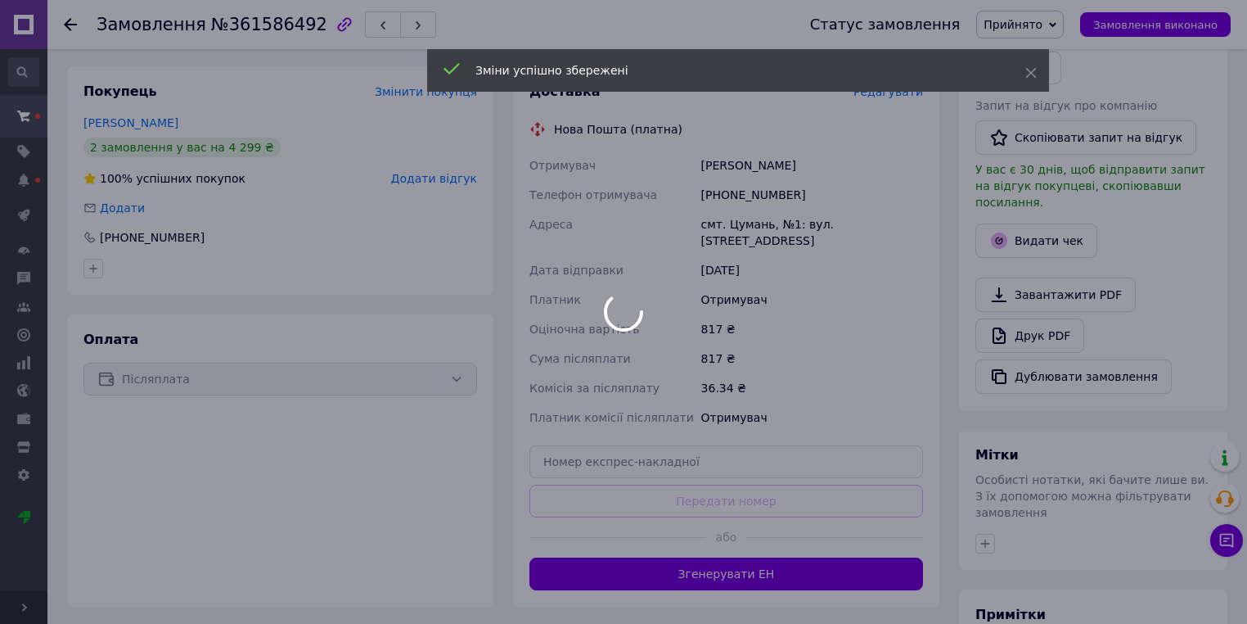
scroll to position [393, 0]
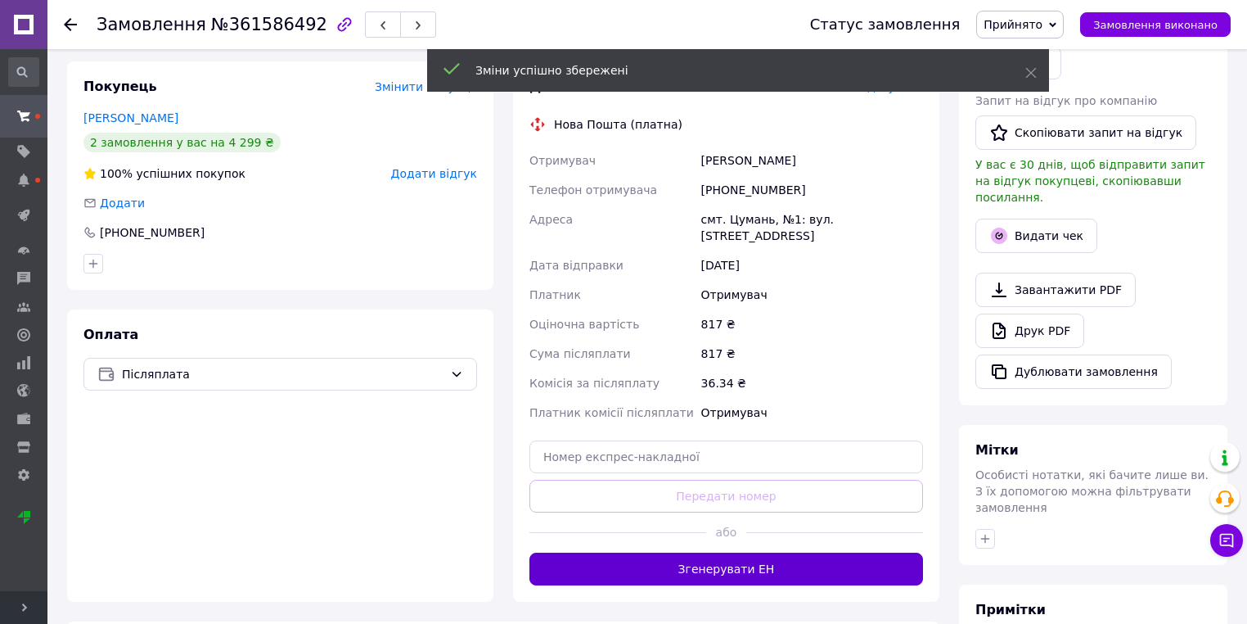
click at [722, 552] on button "Згенерувати ЕН" at bounding box center [727, 568] width 394 height 33
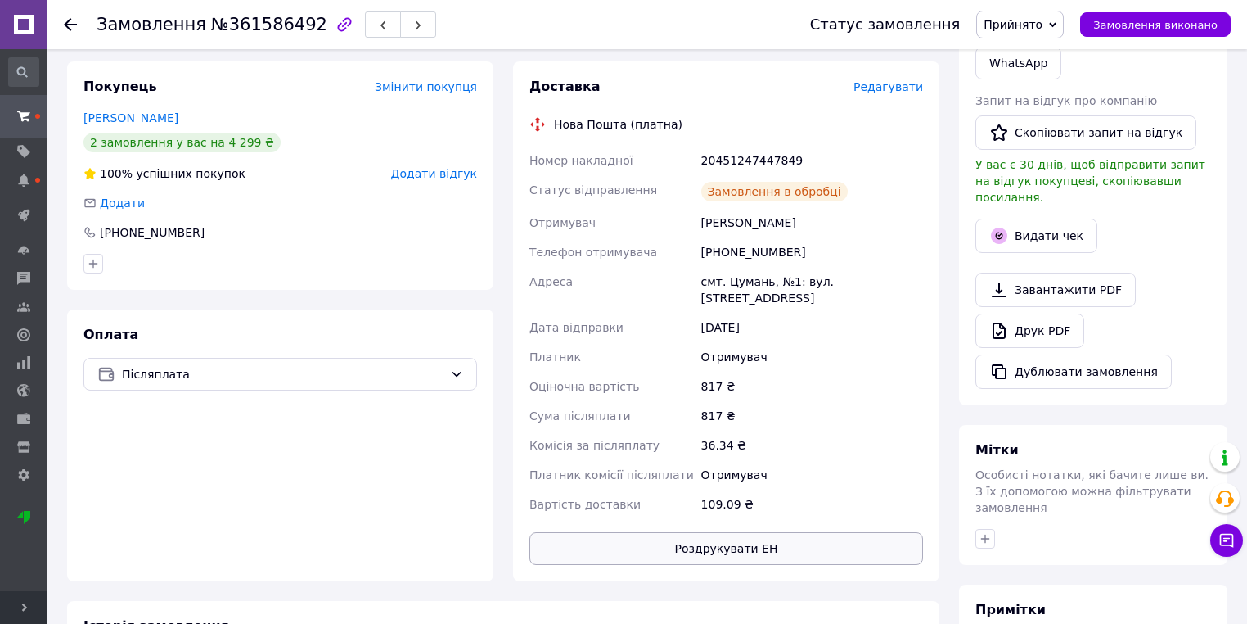
click at [731, 532] on button "Роздрукувати ЕН" at bounding box center [727, 548] width 394 height 33
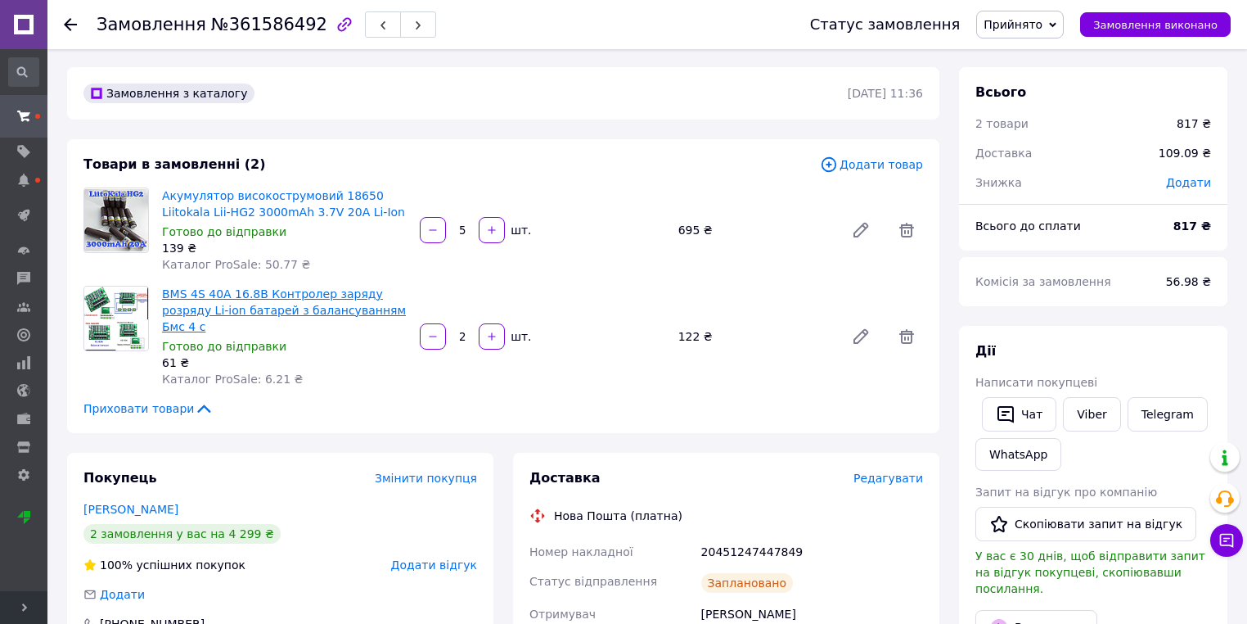
scroll to position [0, 0]
